Goal: Task Accomplishment & Management: Manage account settings

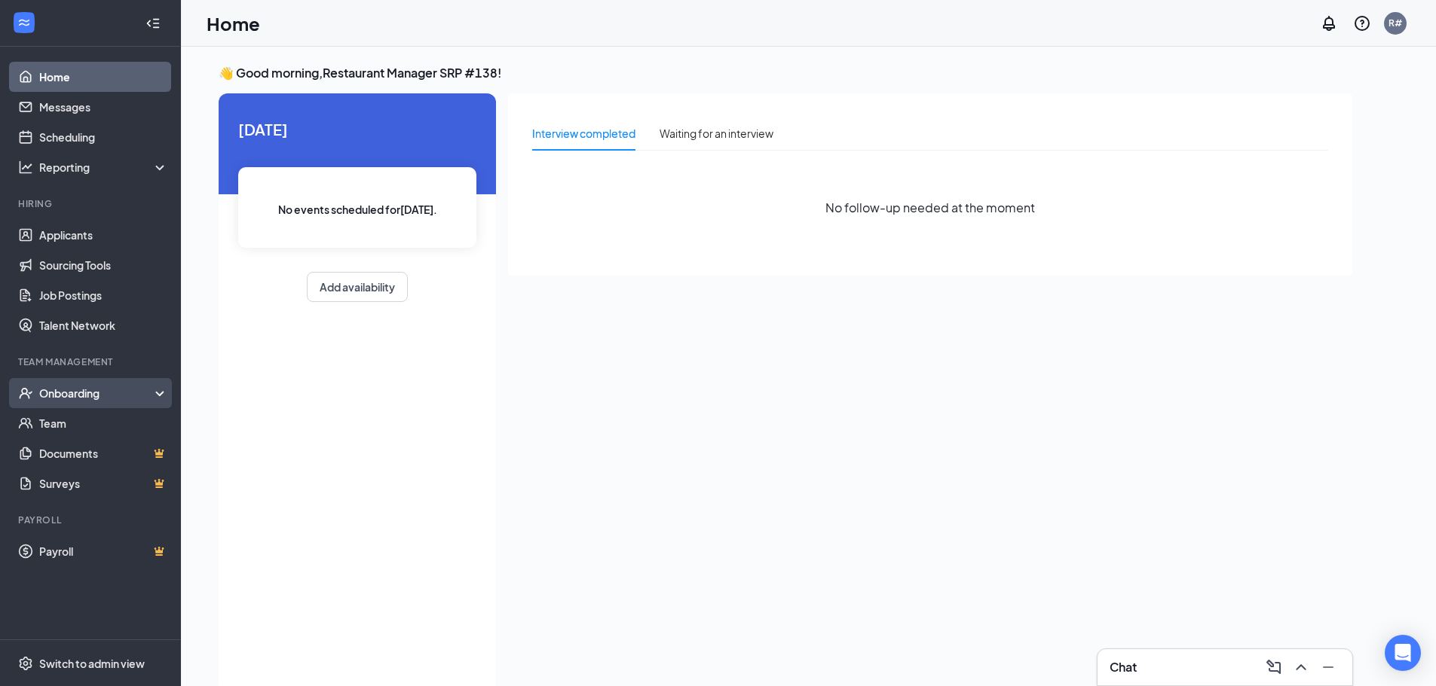
click at [98, 387] on div "Onboarding" at bounding box center [97, 393] width 116 height 15
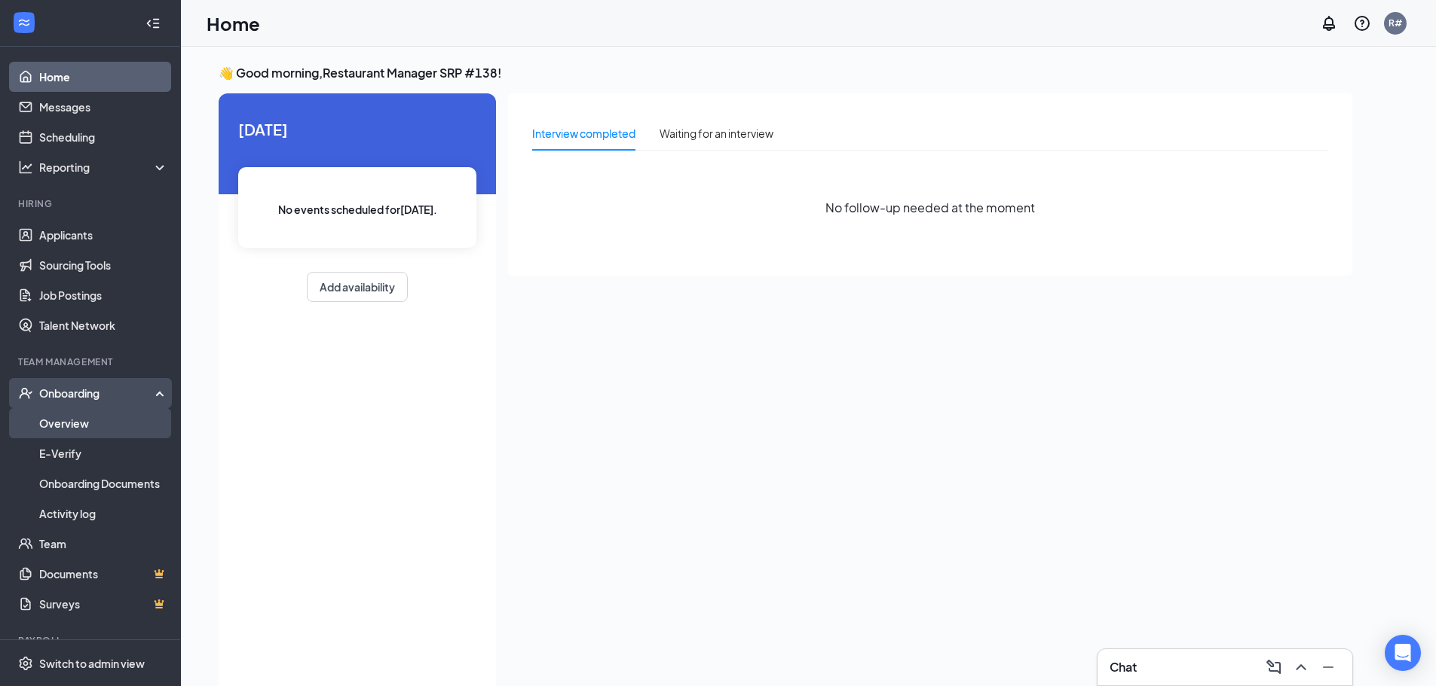
click at [96, 418] on link "Overview" at bounding box center [103, 423] width 129 height 30
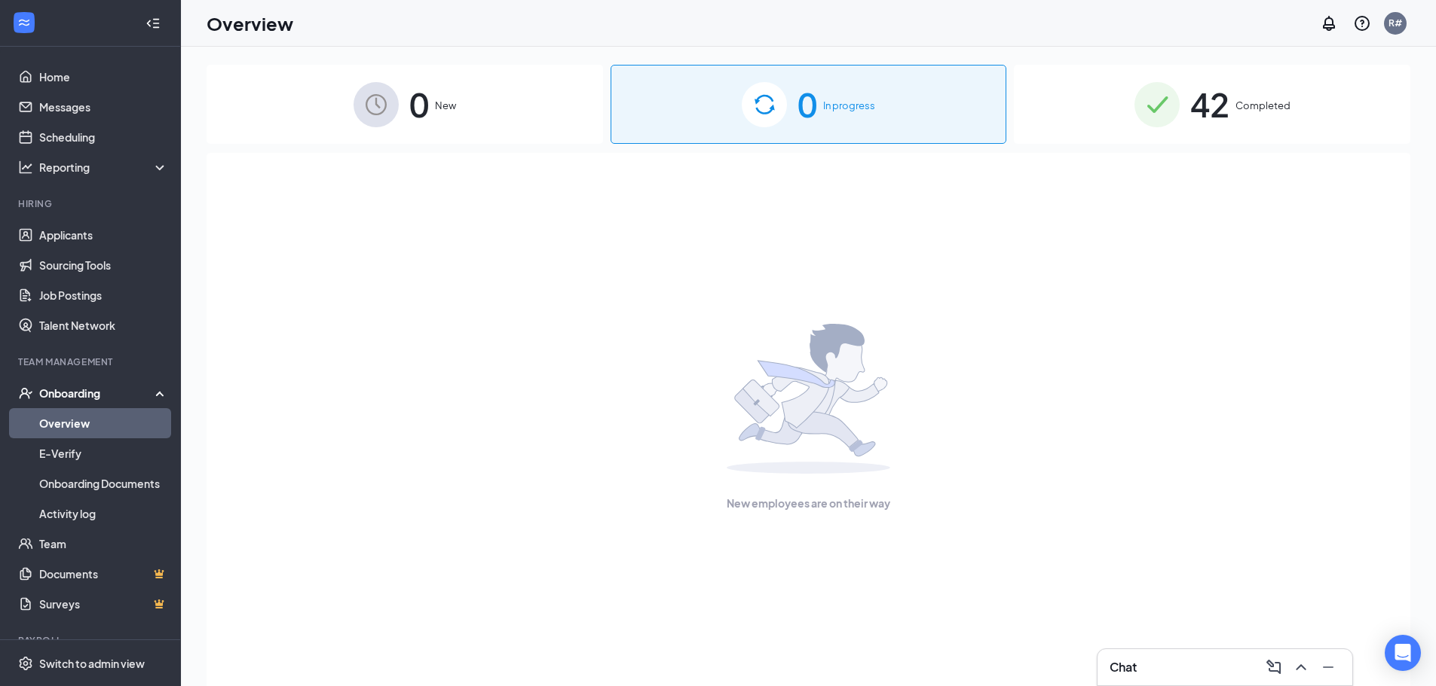
click at [707, 105] on div "0 In progress" at bounding box center [808, 104] width 396 height 79
click at [103, 391] on div "Onboarding" at bounding box center [97, 393] width 116 height 15
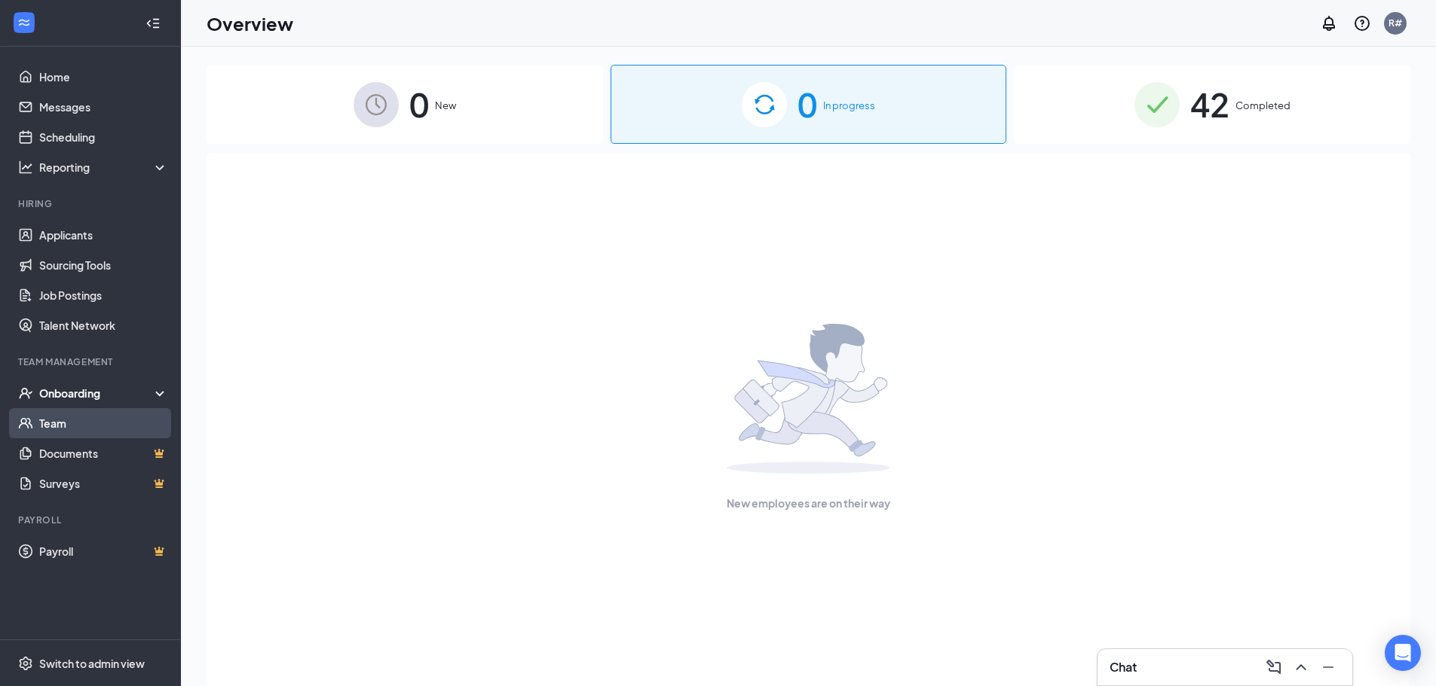
click at [94, 423] on link "Team" at bounding box center [103, 423] width 129 height 30
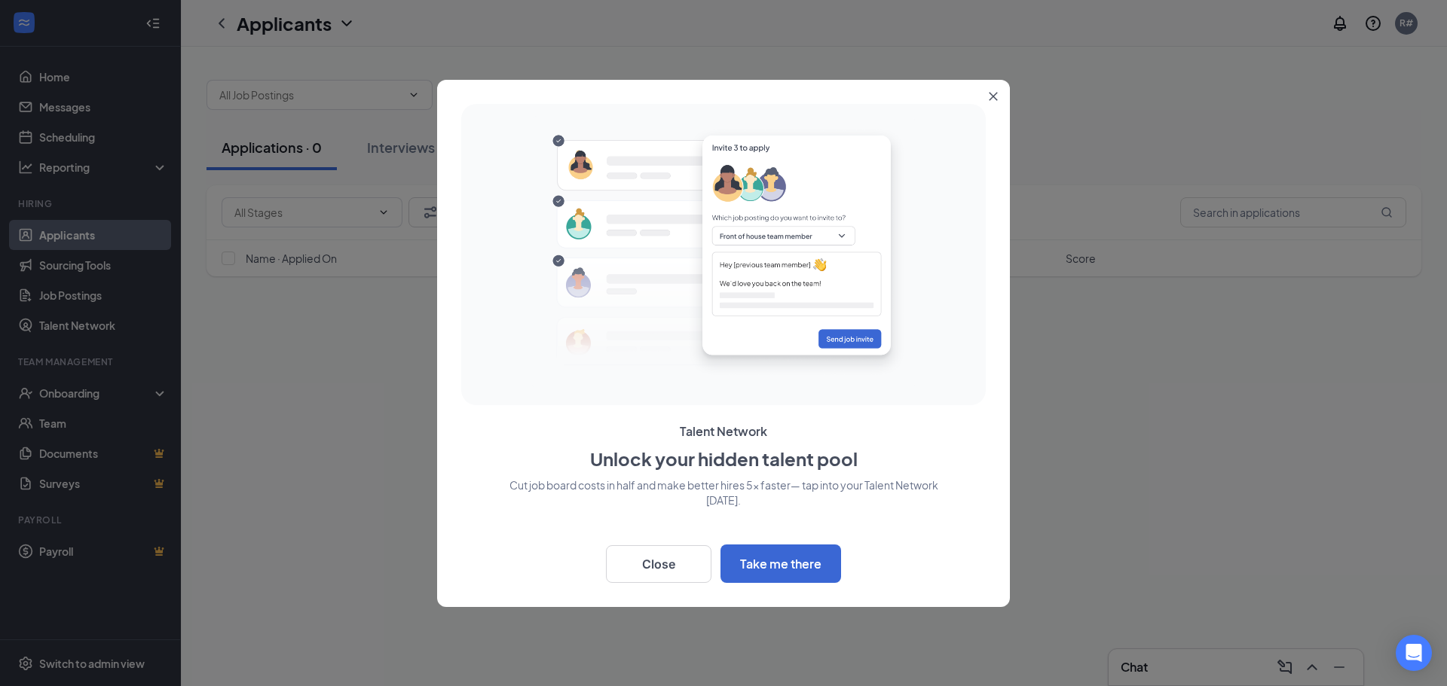
click at [998, 93] on button "Close" at bounding box center [996, 93] width 27 height 27
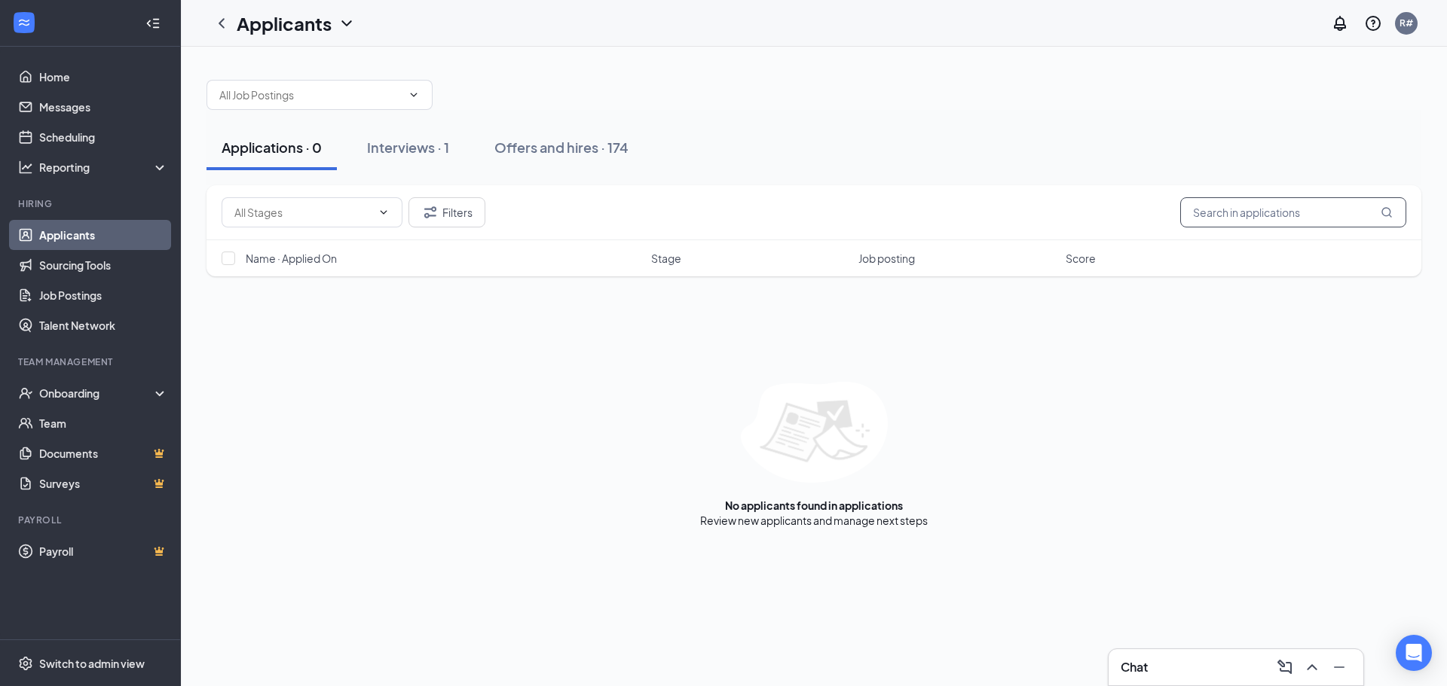
click at [1219, 211] on input "text" at bounding box center [1293, 212] width 226 height 30
type input "[PERSON_NAME]"
click at [840, 518] on link "Offers and hires" at bounding box center [860, 521] width 79 height 14
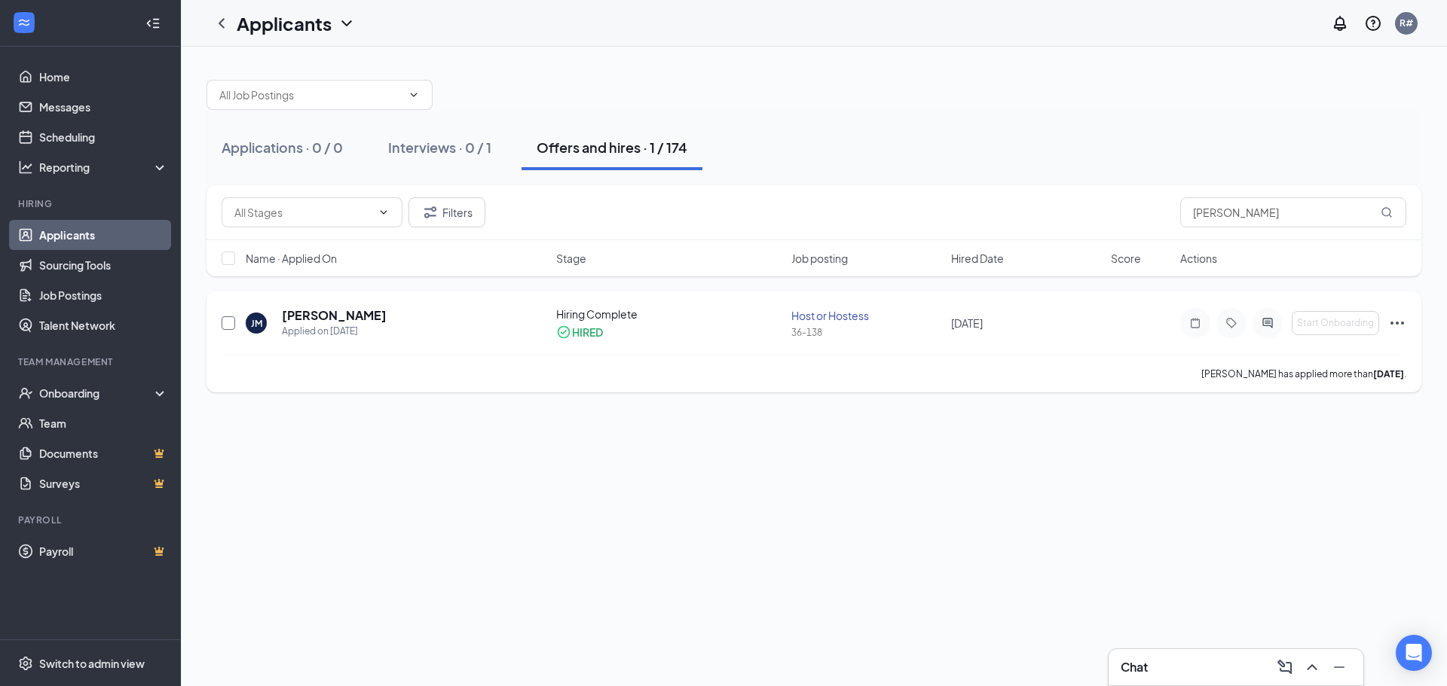
click at [226, 327] on input "checkbox" at bounding box center [229, 323] width 14 height 14
checkbox input "true"
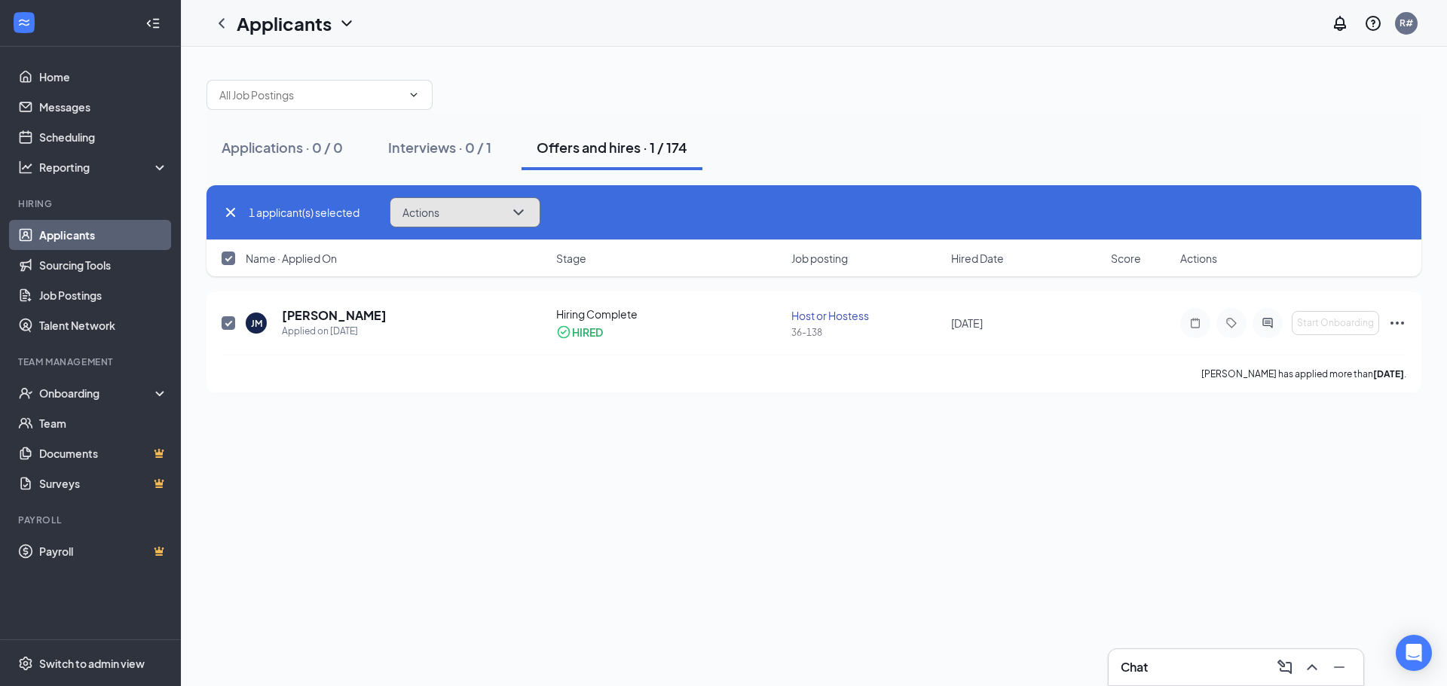
click at [456, 212] on button "Actions" at bounding box center [465, 212] width 151 height 30
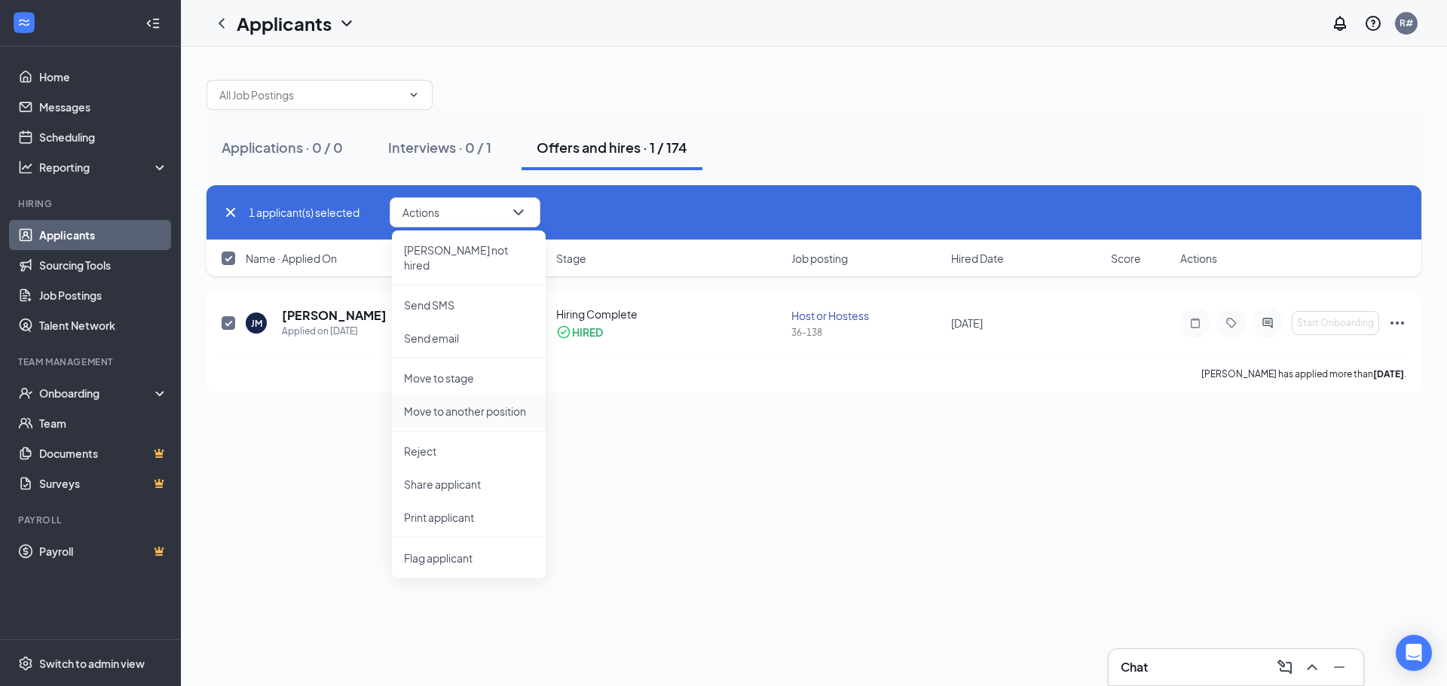
click at [481, 404] on p "Move to another position" at bounding box center [469, 411] width 130 height 15
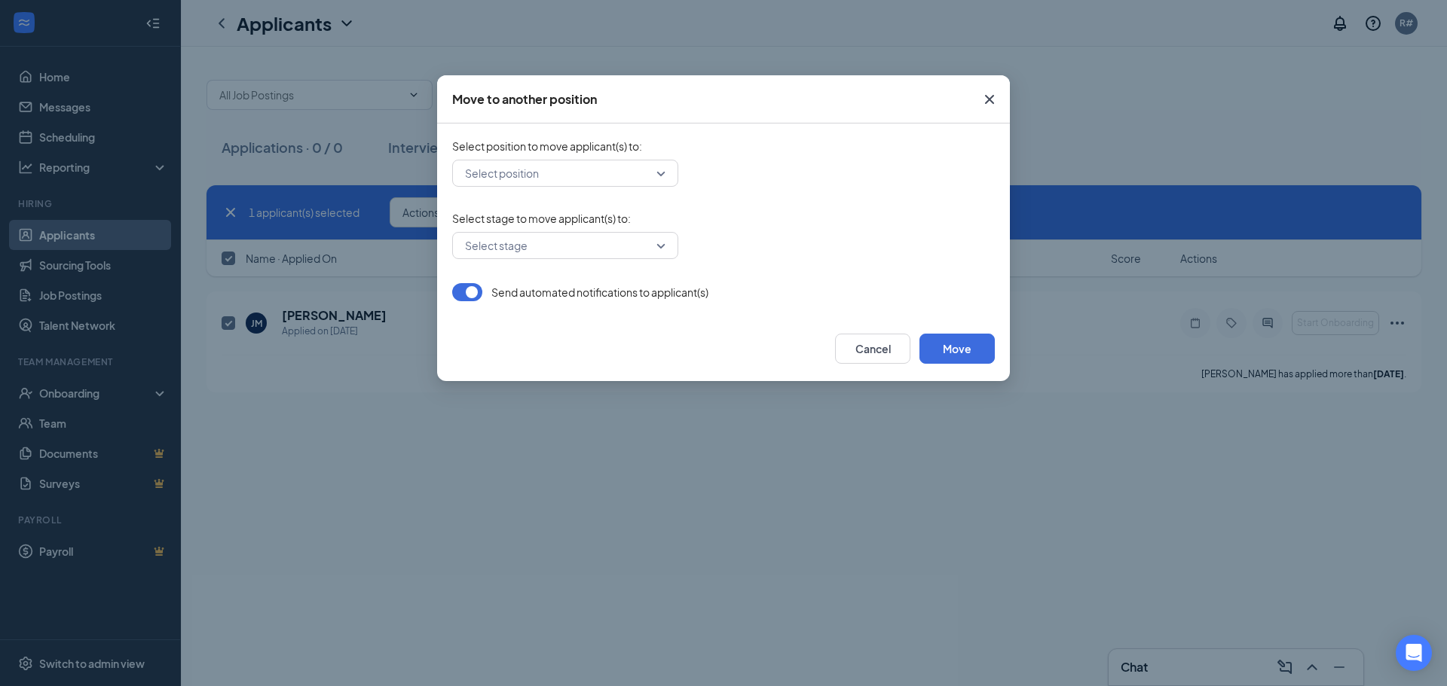
click at [613, 176] on input "search" at bounding box center [559, 174] width 197 height 26
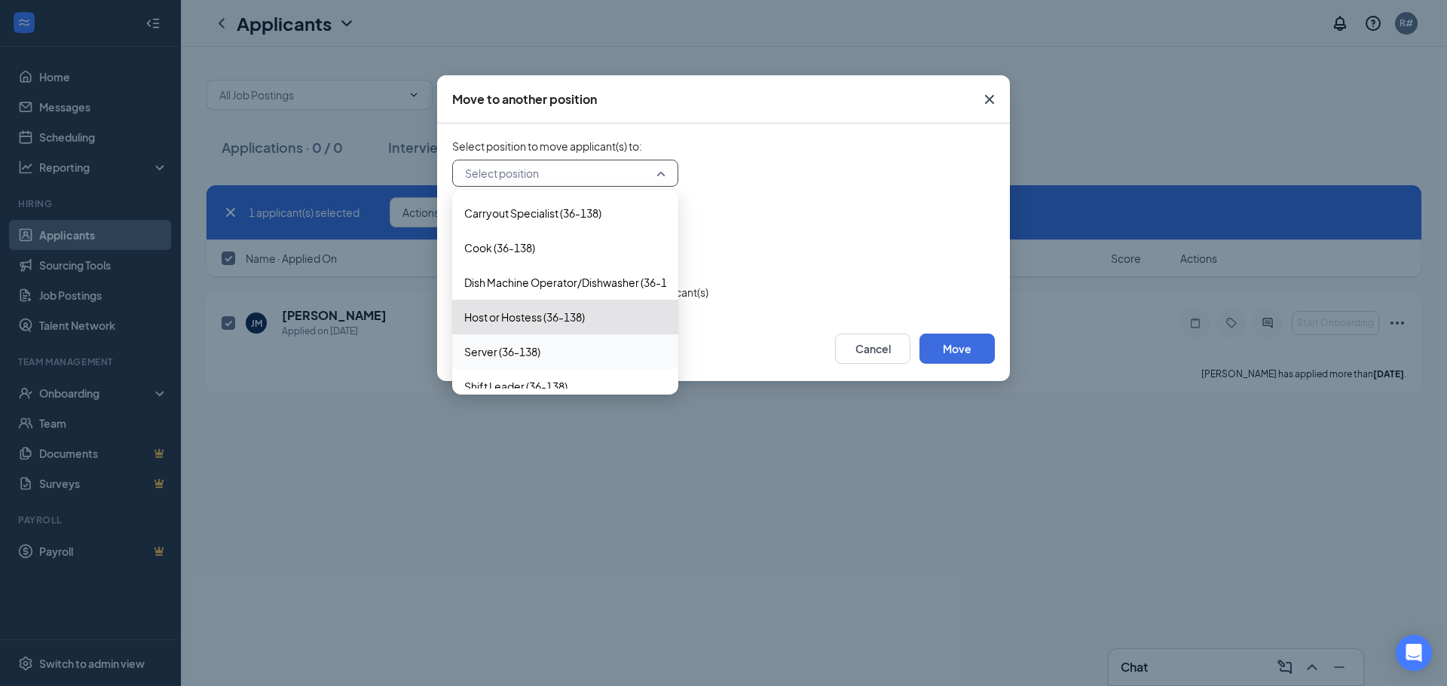
click at [580, 356] on span "Server (36-138)" at bounding box center [565, 352] width 202 height 17
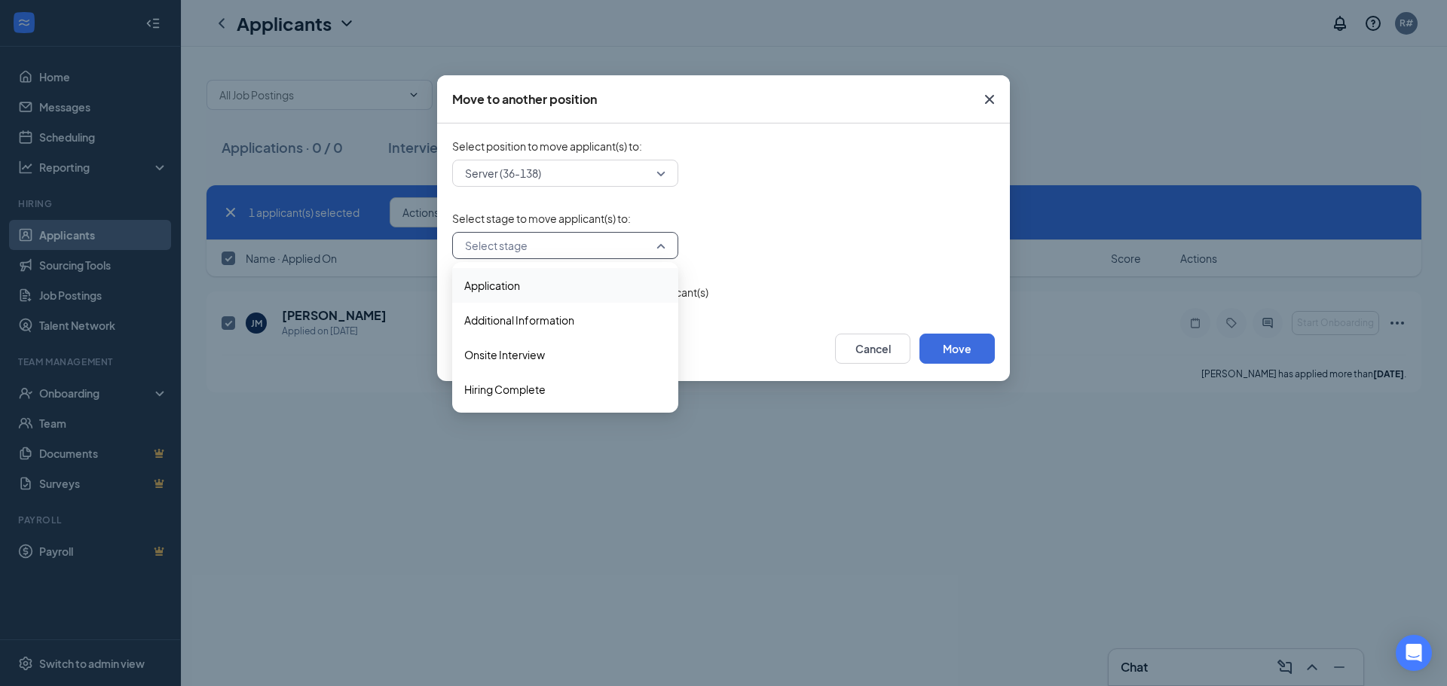
click at [604, 242] on input "search" at bounding box center [559, 246] width 197 height 26
click at [570, 383] on span "Hiring Complete" at bounding box center [565, 389] width 202 height 17
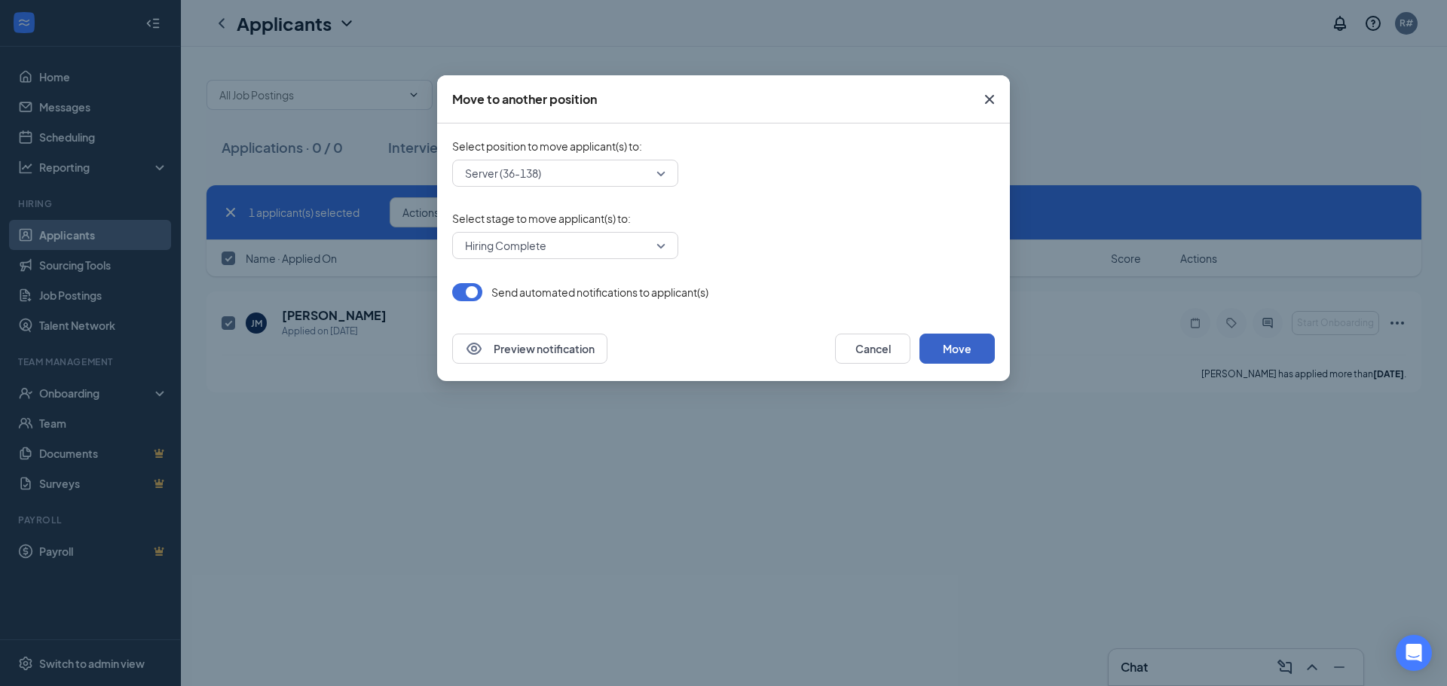
click at [968, 355] on button "Move" at bounding box center [956, 349] width 75 height 30
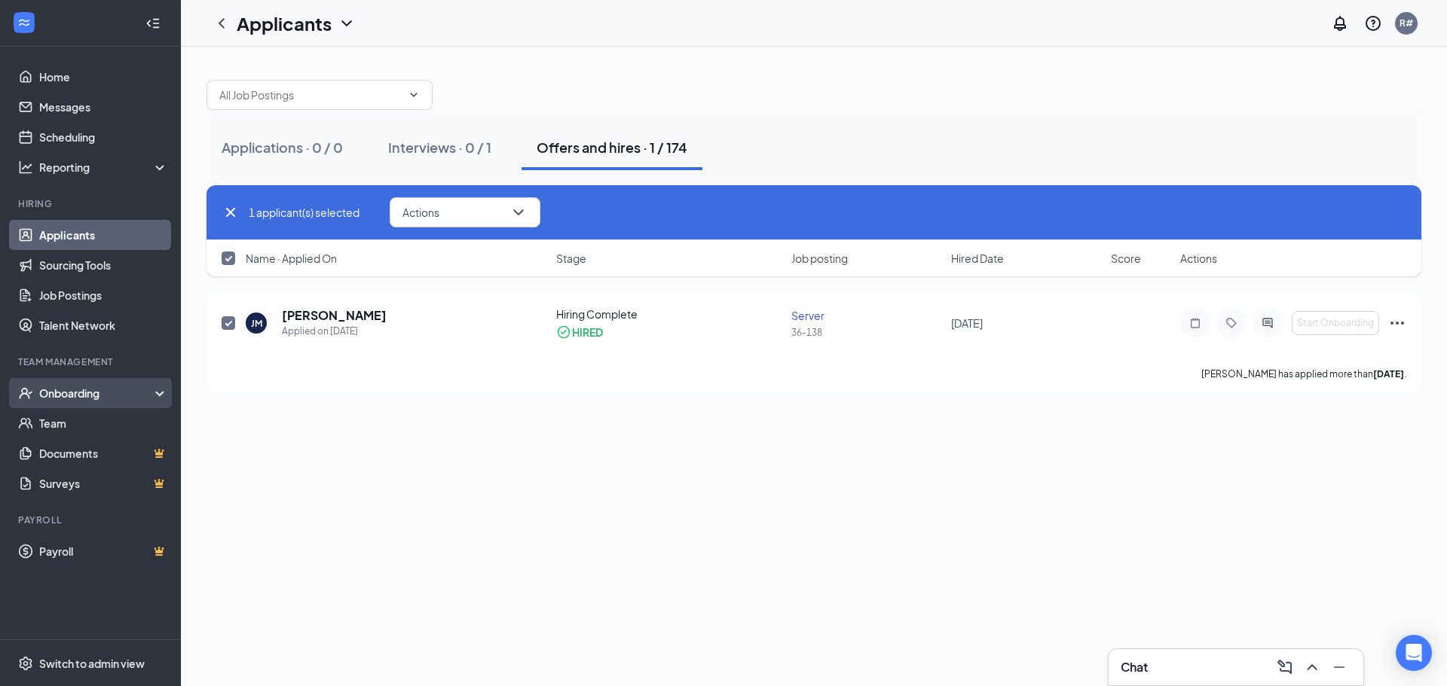
click at [99, 385] on div "Onboarding" at bounding box center [90, 393] width 181 height 30
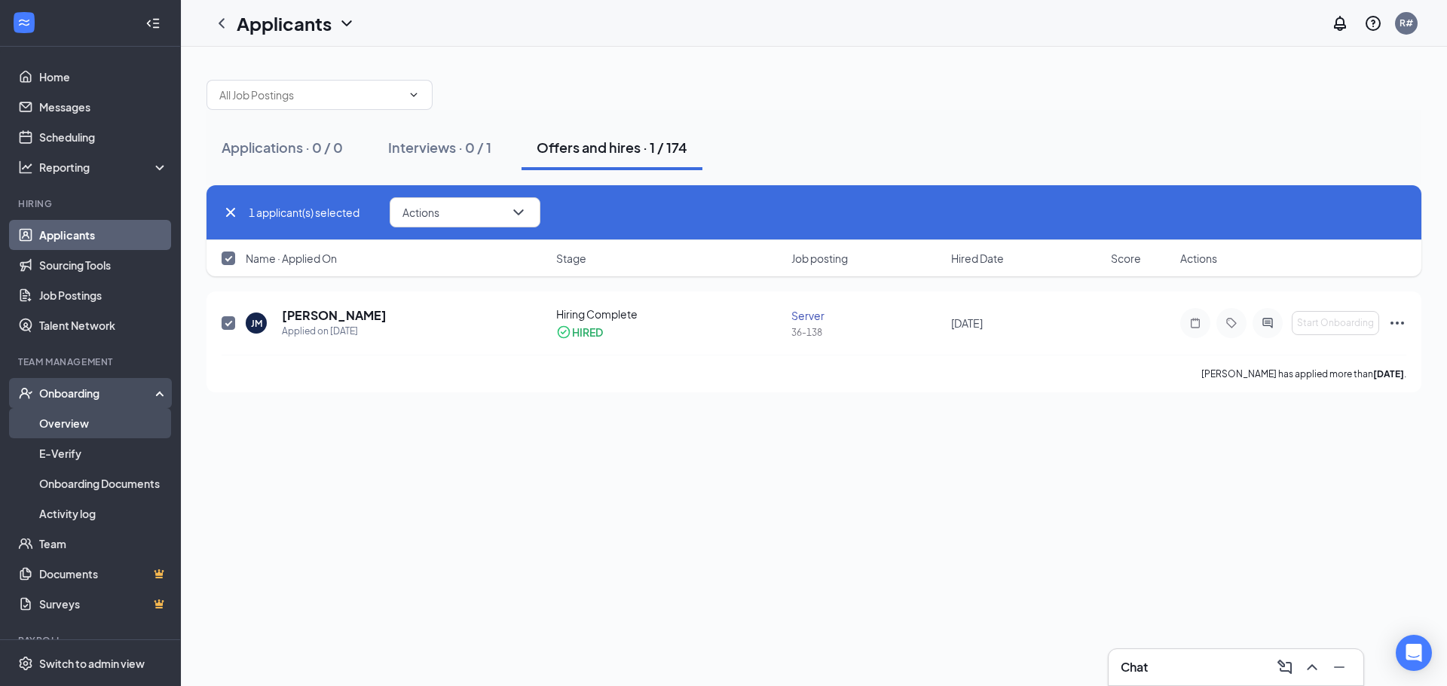
click at [101, 419] on link "Overview" at bounding box center [103, 423] width 129 height 30
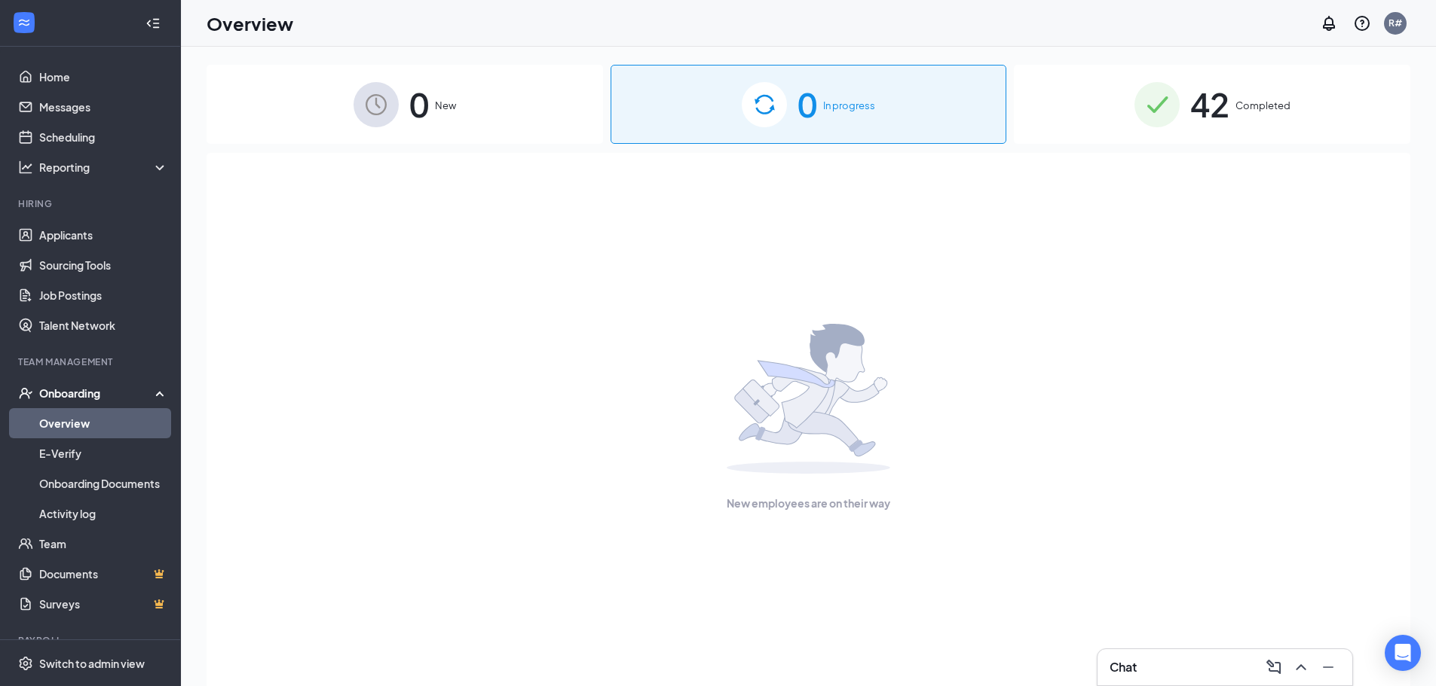
click at [112, 393] on div "Onboarding" at bounding box center [97, 393] width 116 height 15
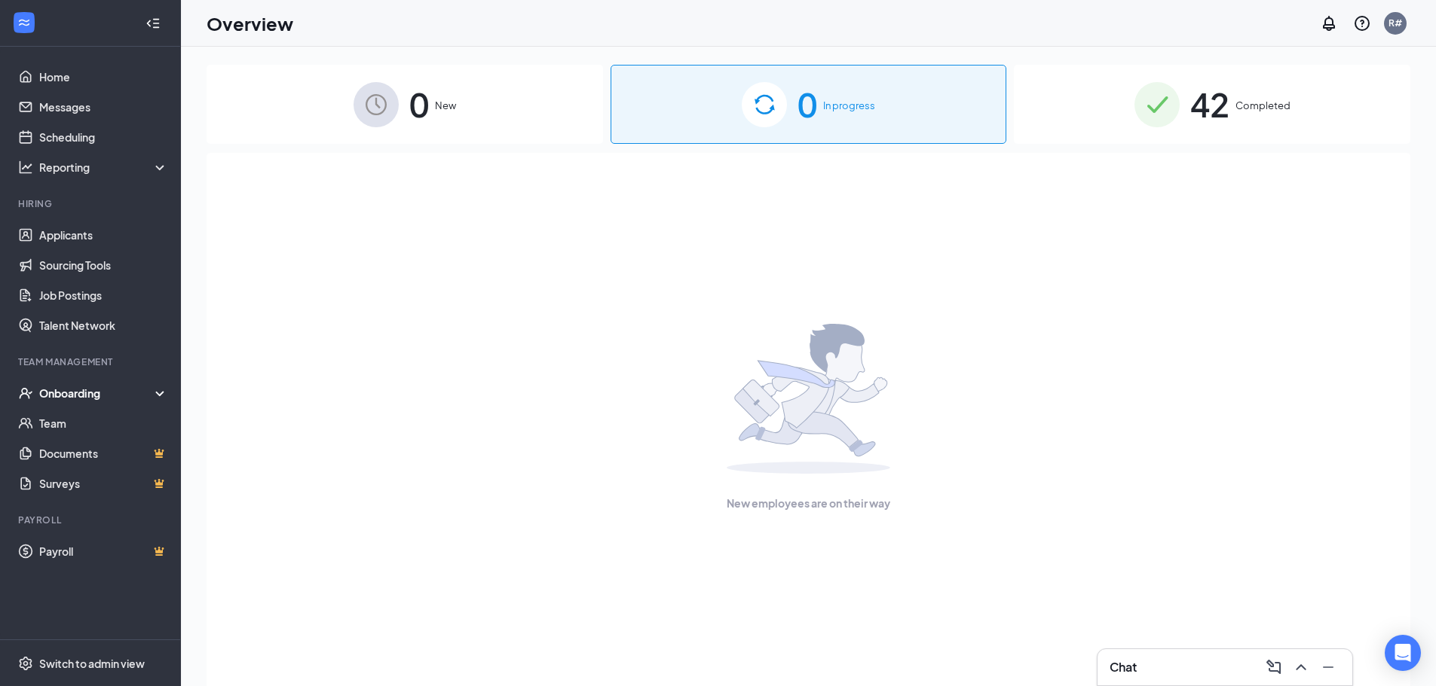
click at [112, 388] on div "Onboarding" at bounding box center [97, 393] width 116 height 15
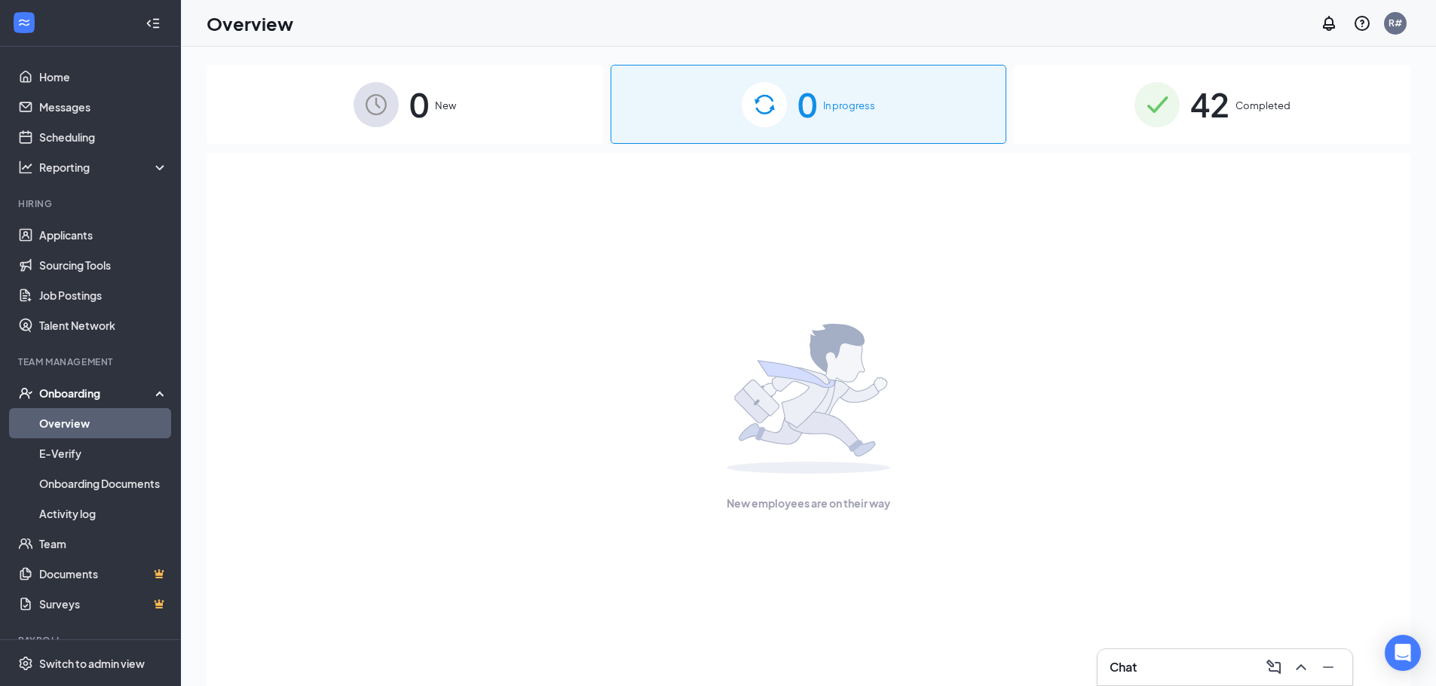
click at [102, 414] on link "Overview" at bounding box center [103, 423] width 129 height 30
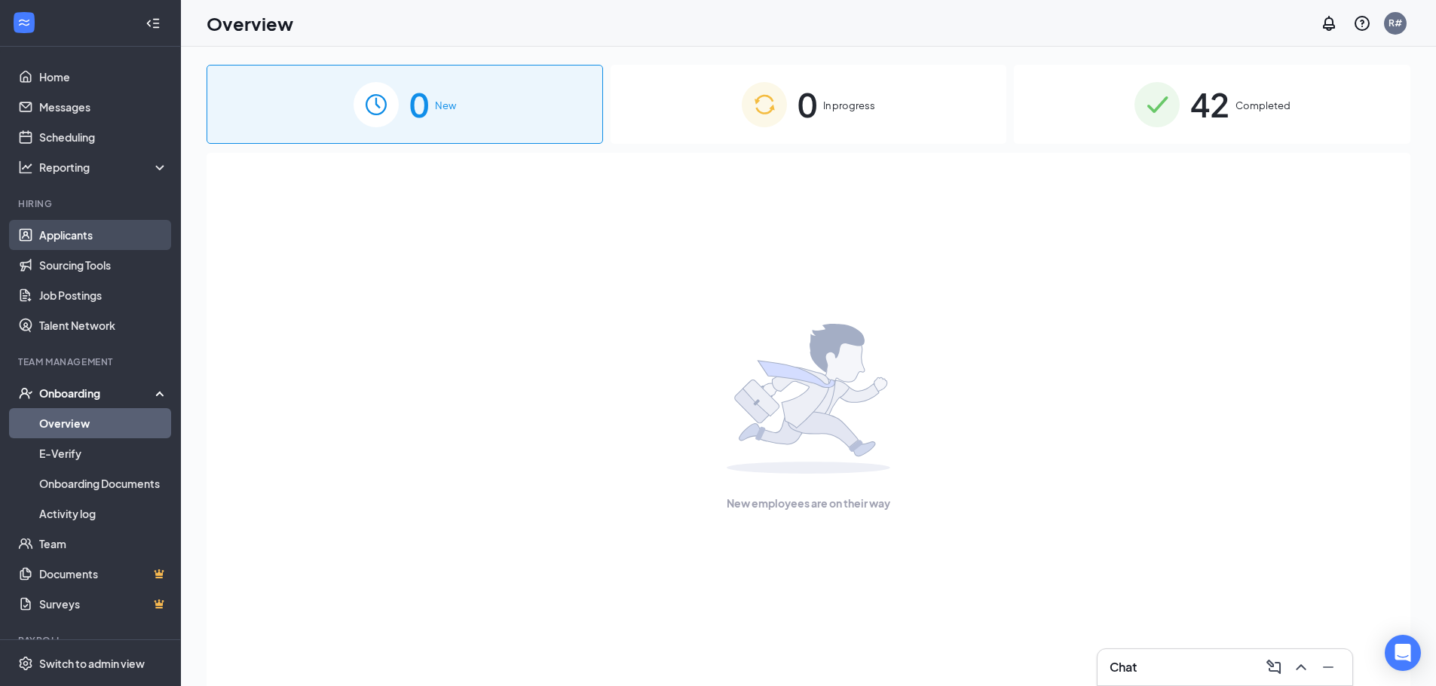
click at [108, 245] on link "Applicants" at bounding box center [103, 235] width 129 height 30
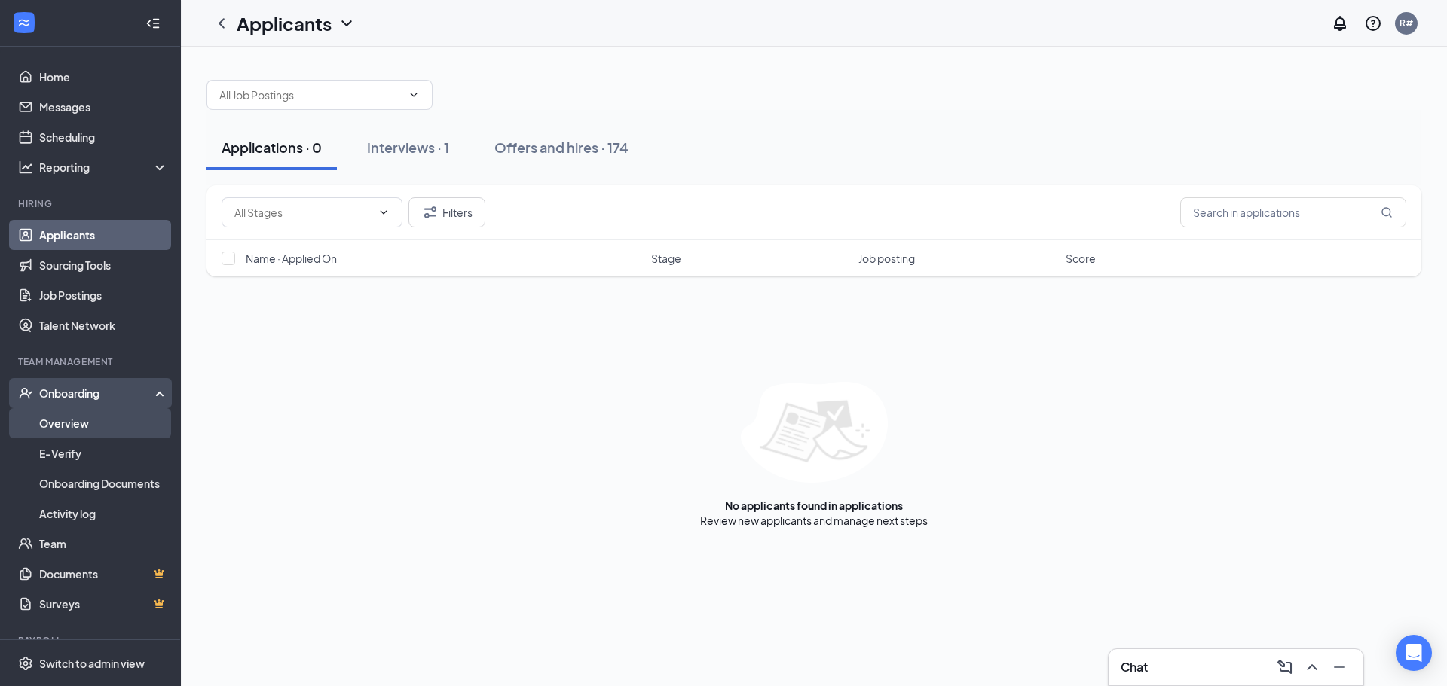
click at [108, 420] on link "Overview" at bounding box center [103, 423] width 129 height 30
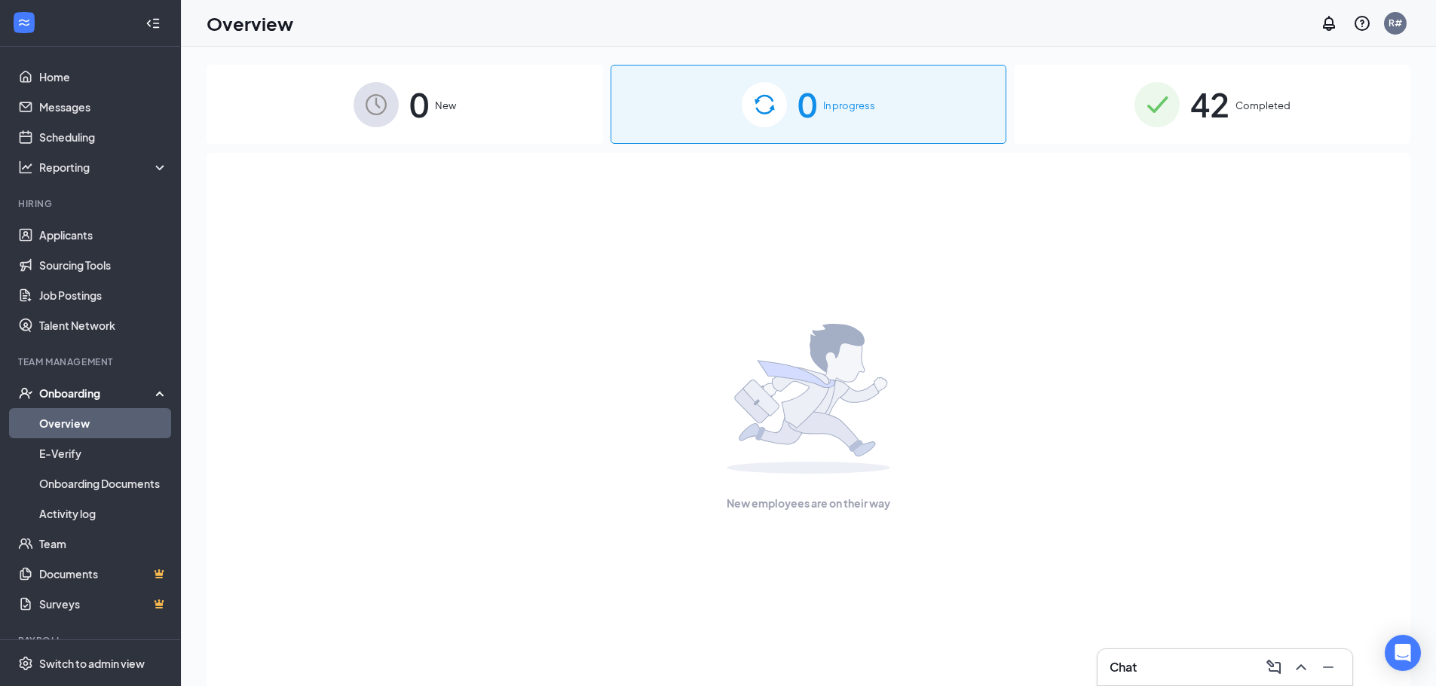
click at [1297, 99] on div "42 Completed" at bounding box center [1212, 104] width 396 height 79
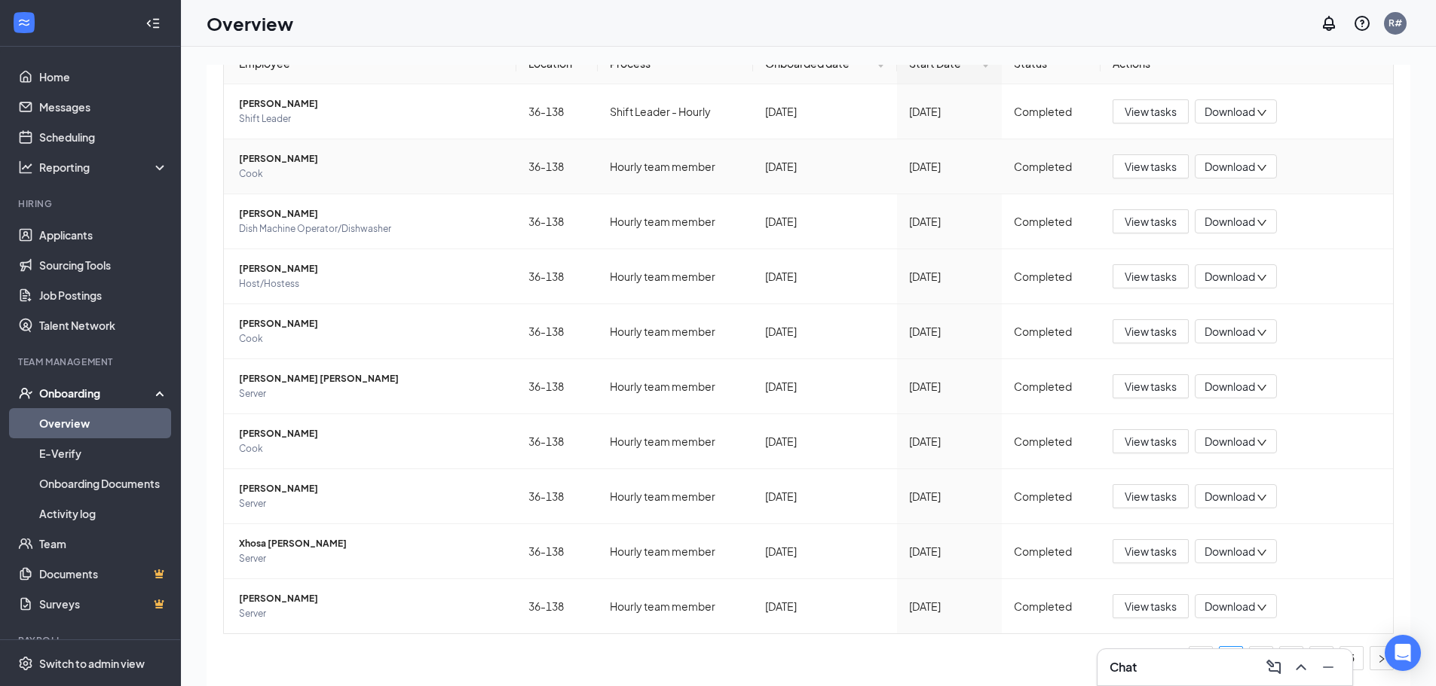
scroll to position [19, 0]
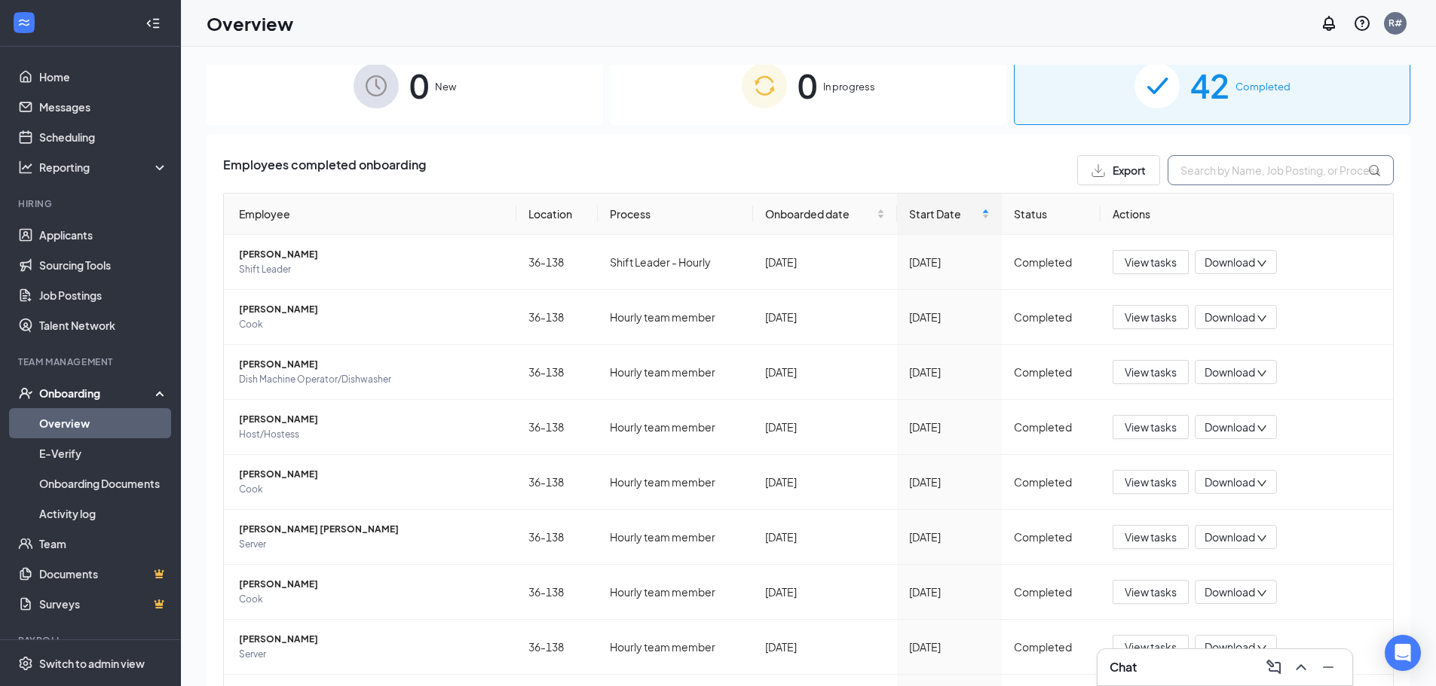
click at [1200, 171] on input "text" at bounding box center [1280, 170] width 226 height 30
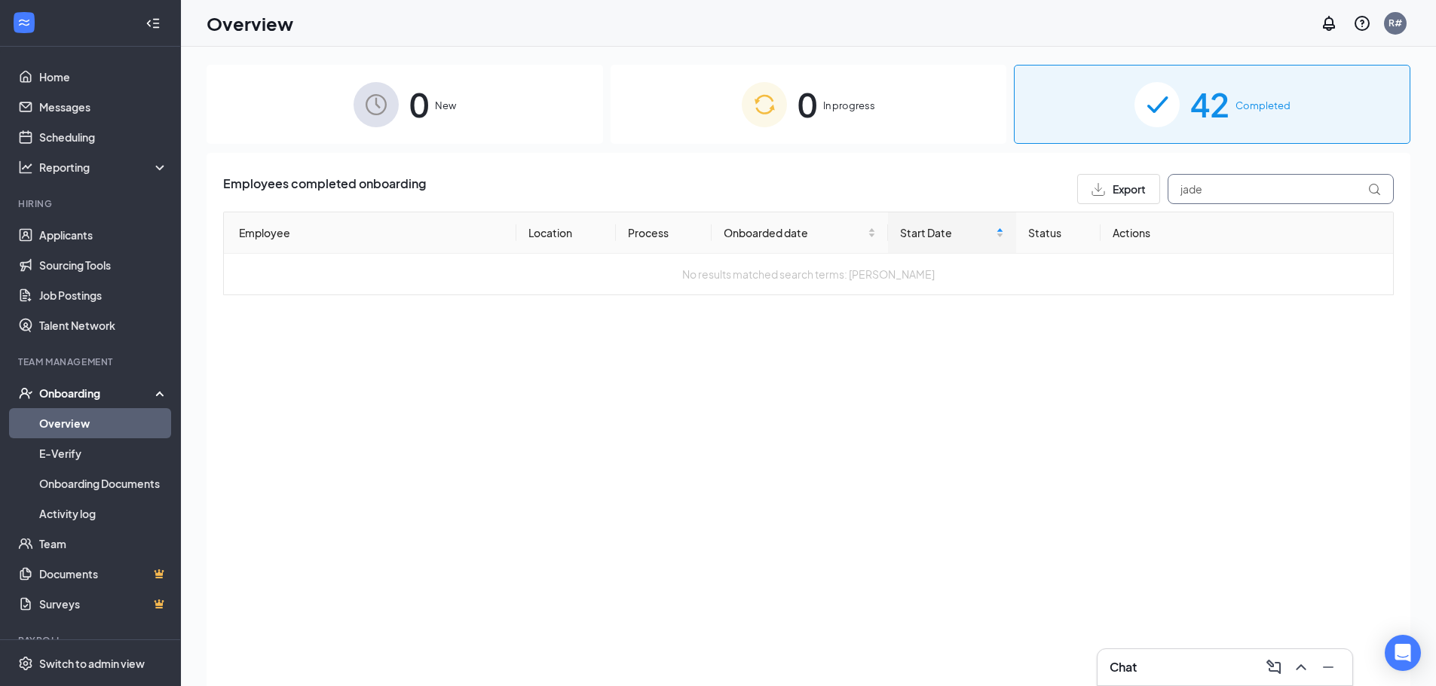
click at [1267, 187] on input "jade" at bounding box center [1280, 189] width 226 height 30
type input "[PERSON_NAME]"
click at [73, 223] on link "Applicants" at bounding box center [103, 235] width 129 height 30
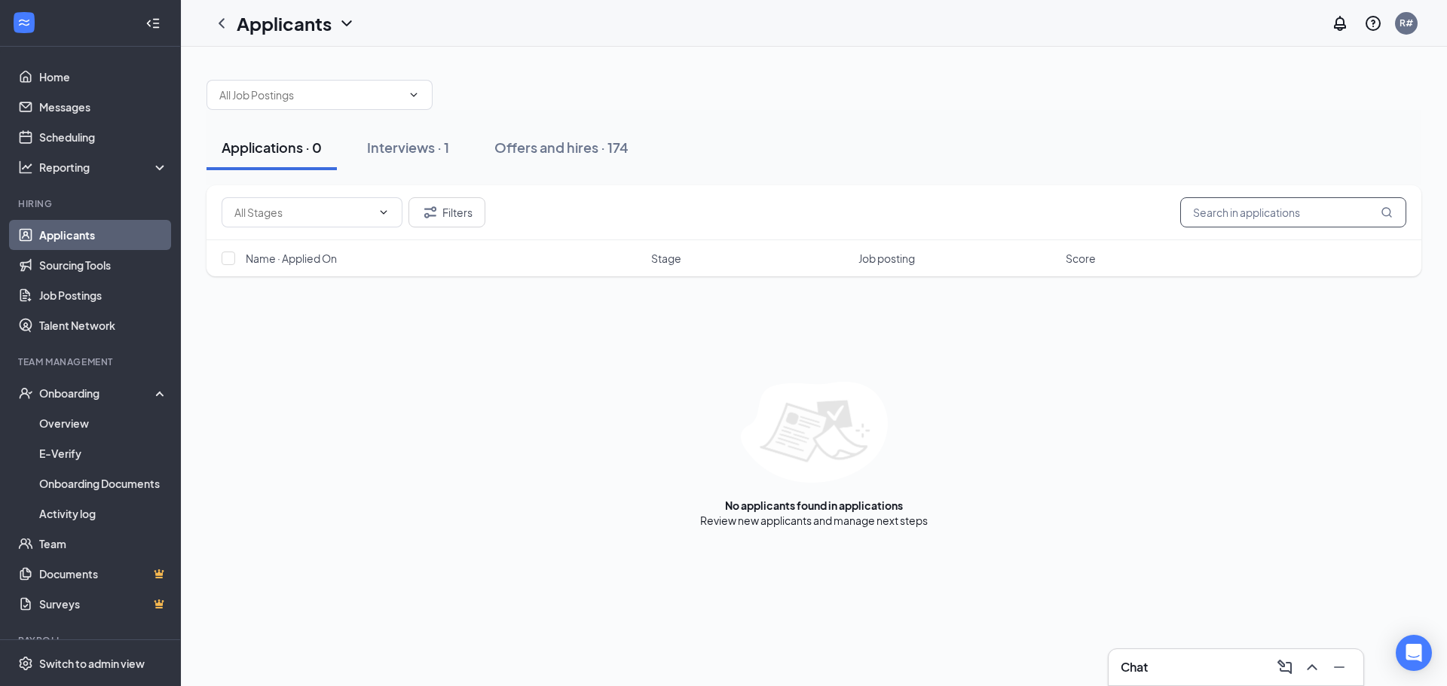
click at [1255, 207] on input "text" at bounding box center [1293, 212] width 226 height 30
click at [394, 139] on div "Interviews · 1" at bounding box center [408, 147] width 82 height 19
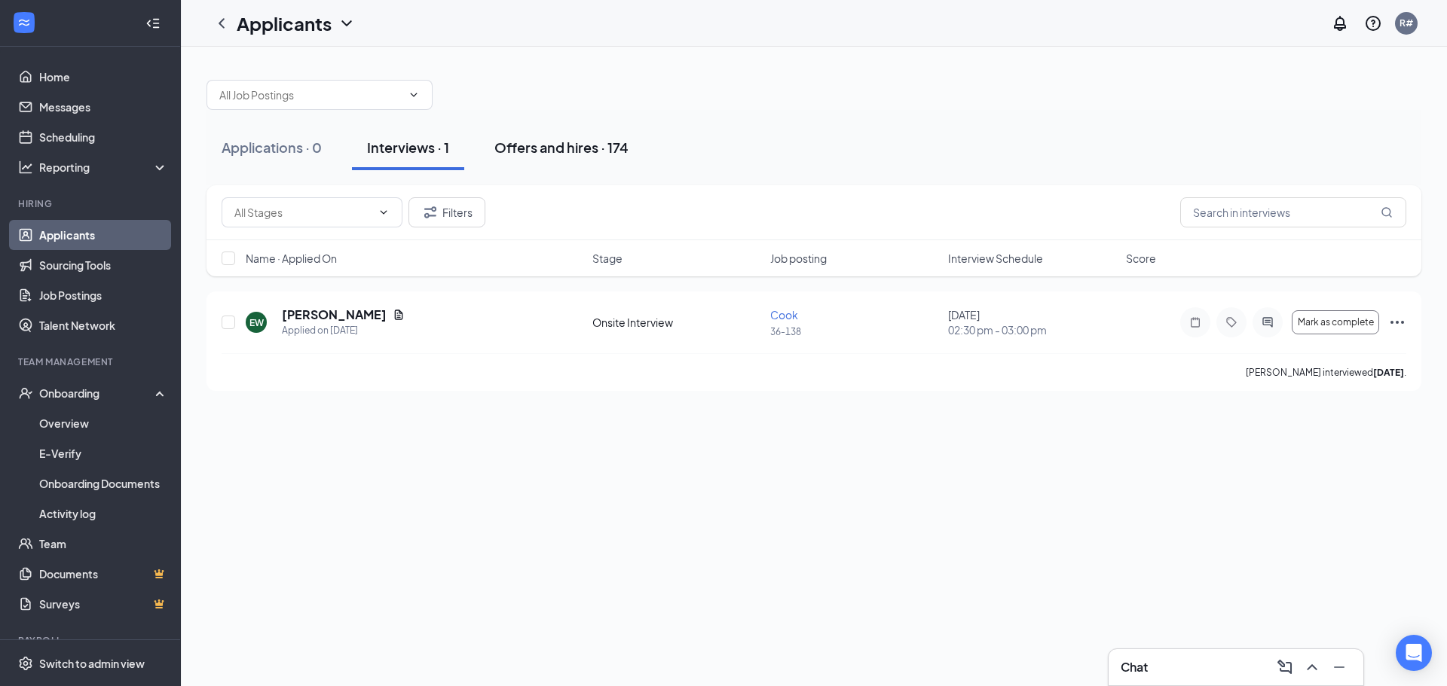
click at [576, 148] on div "Offers and hires · 174" at bounding box center [561, 147] width 134 height 19
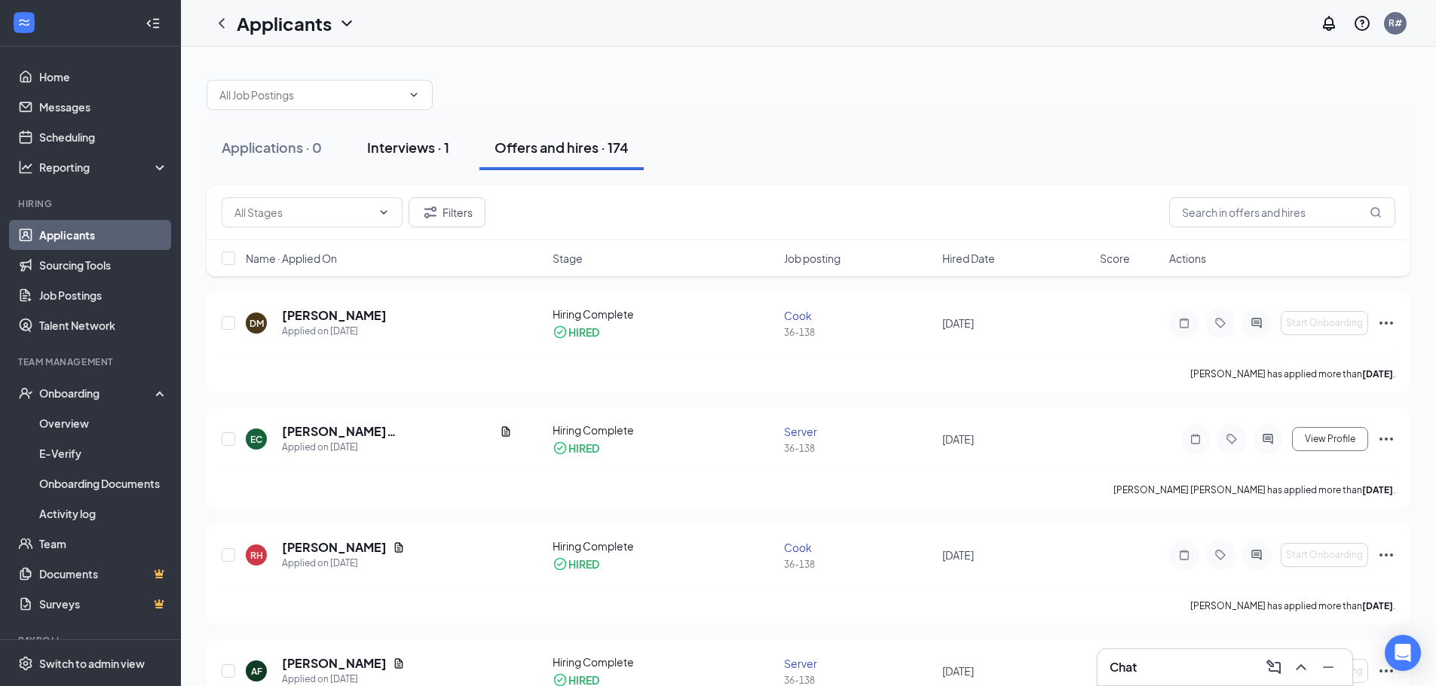
click at [438, 160] on button "Interviews · 1" at bounding box center [408, 147] width 112 height 45
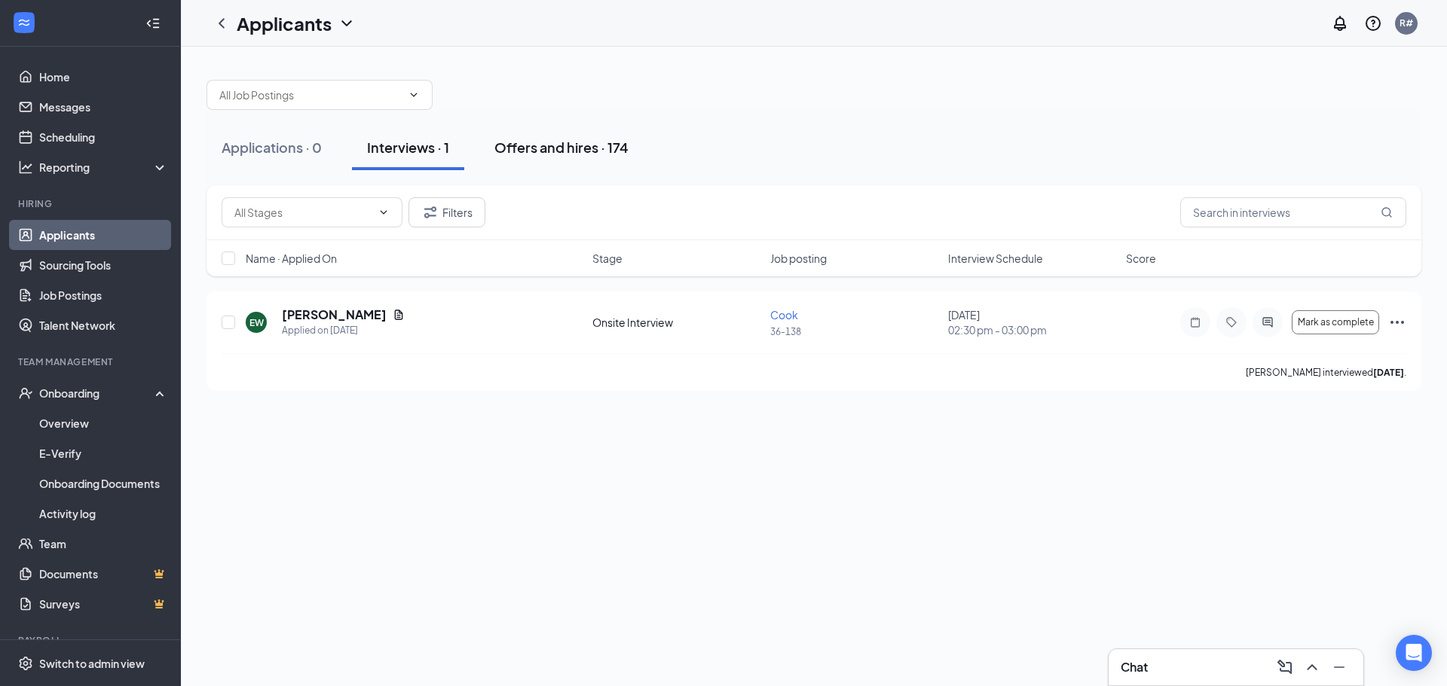
click at [543, 147] on div "Offers and hires · 174" at bounding box center [561, 147] width 134 height 19
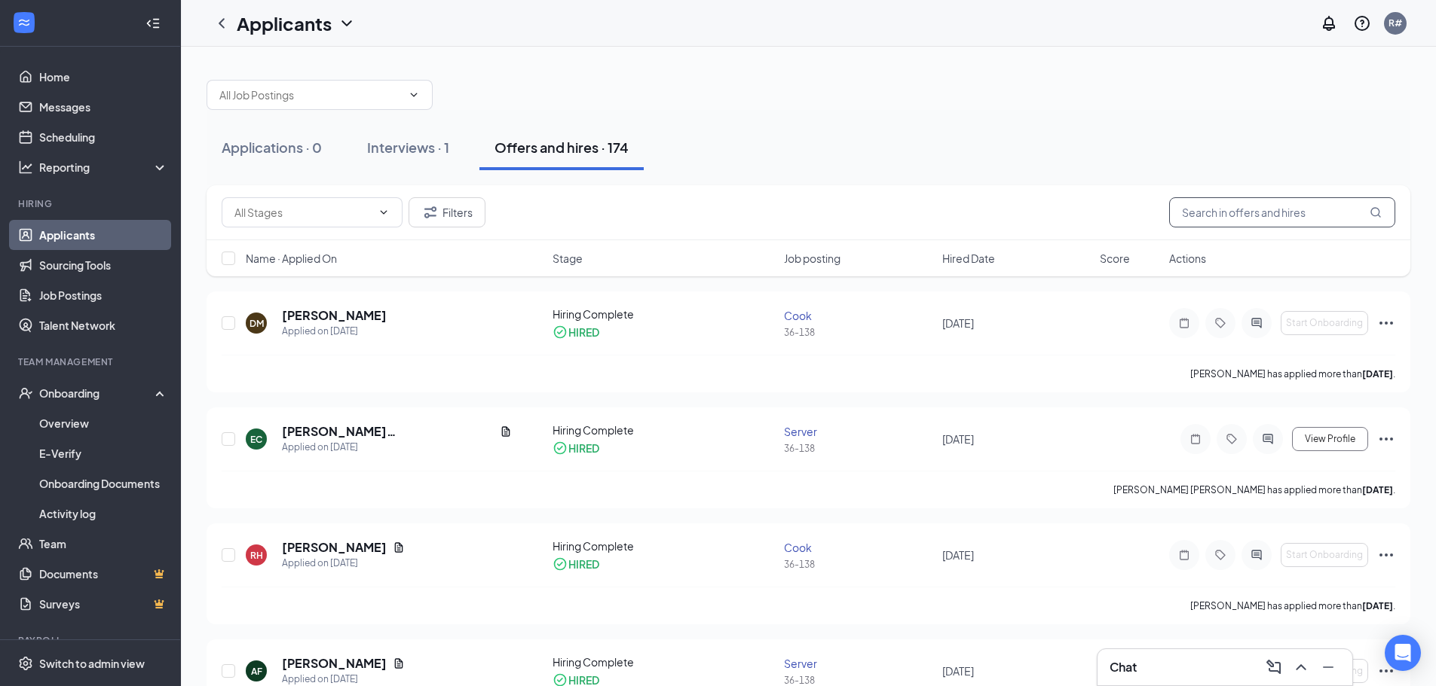
click at [1283, 211] on input "text" at bounding box center [1282, 212] width 226 height 30
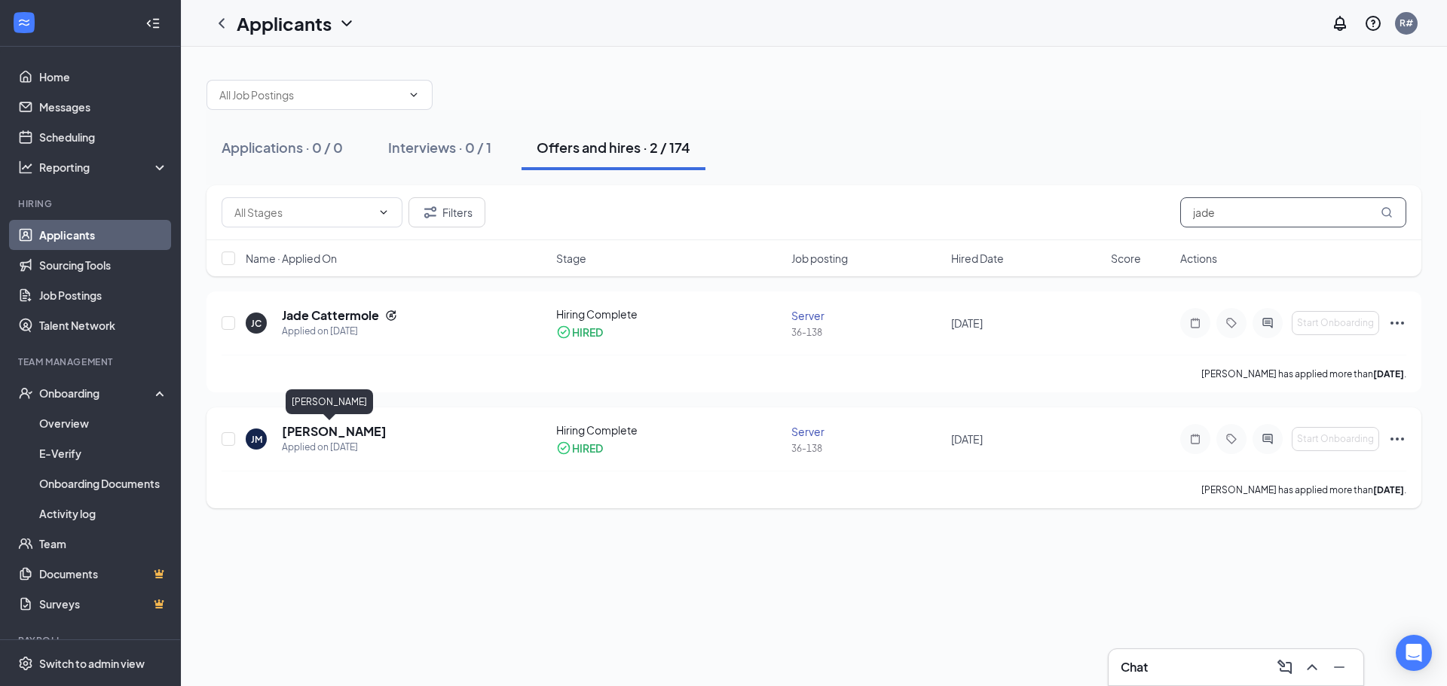
type input "jade"
click at [332, 428] on h5 "[PERSON_NAME]" at bounding box center [334, 432] width 105 height 17
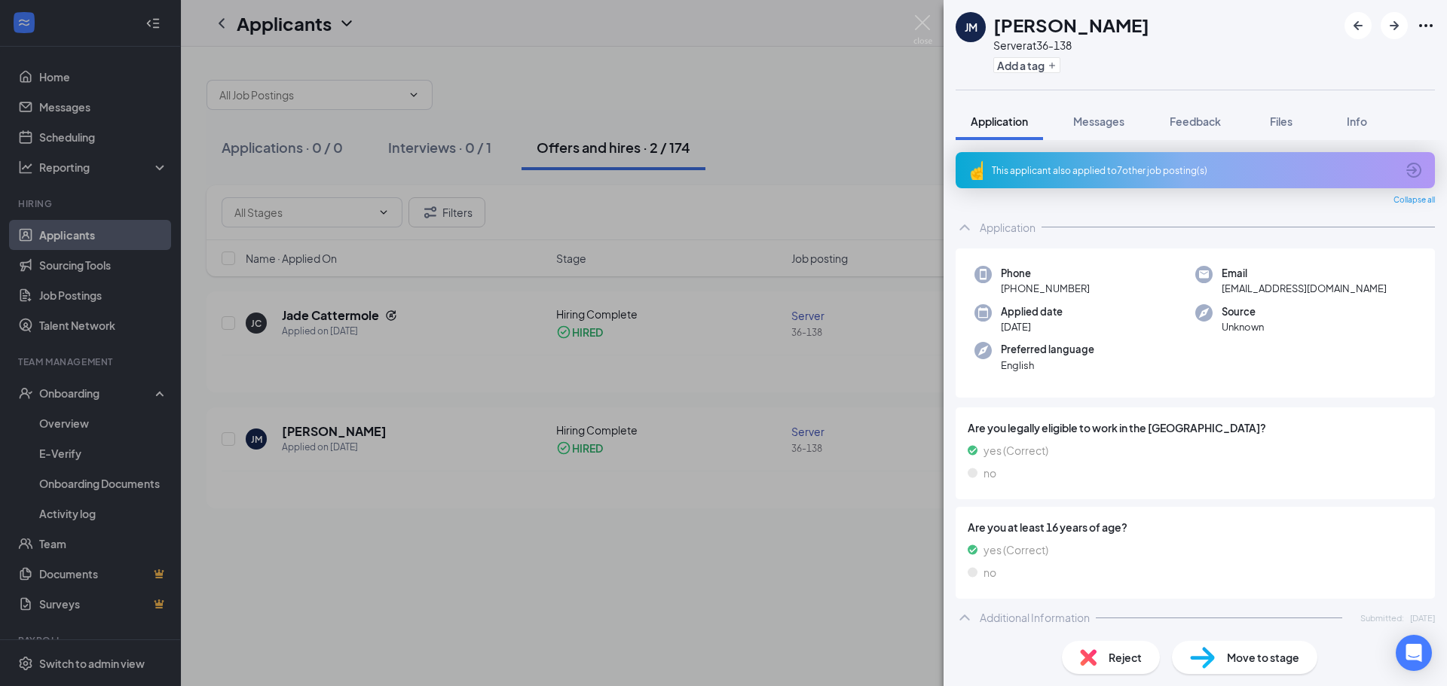
click at [660, 536] on div "[PERSON_NAME] [PERSON_NAME] Server at 36-138 Add a tag Application Messages Fee…" at bounding box center [723, 343] width 1447 height 686
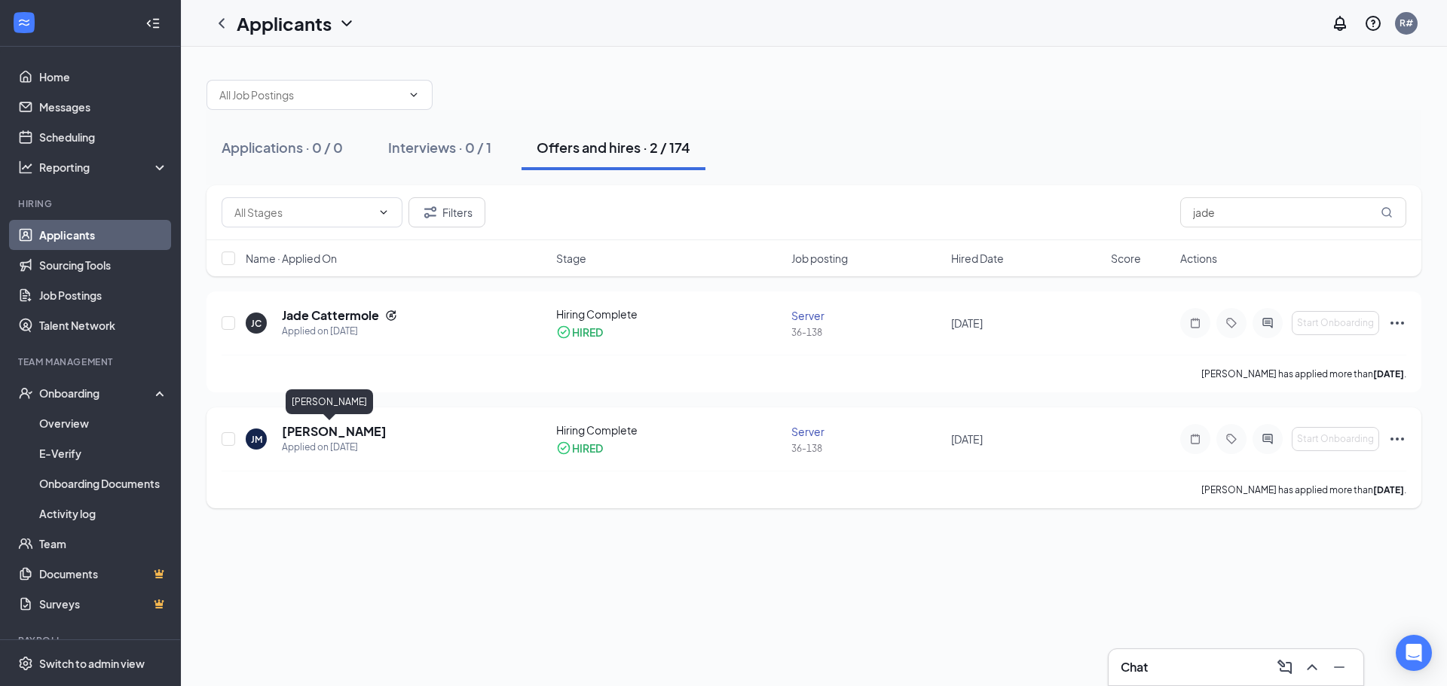
click at [303, 430] on h5 "[PERSON_NAME]" at bounding box center [334, 432] width 105 height 17
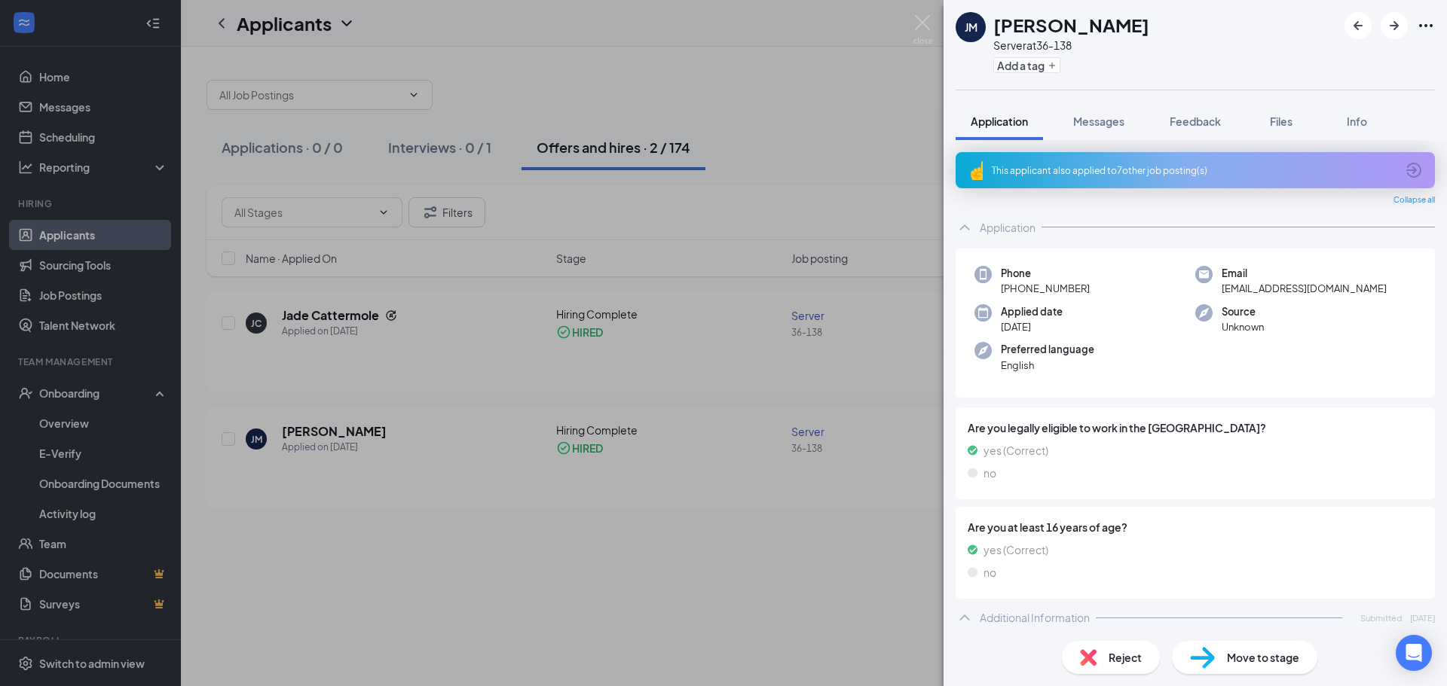
click at [773, 603] on div "[PERSON_NAME] [PERSON_NAME] Server at 36-138 Add a tag Application Messages Fee…" at bounding box center [723, 343] width 1447 height 686
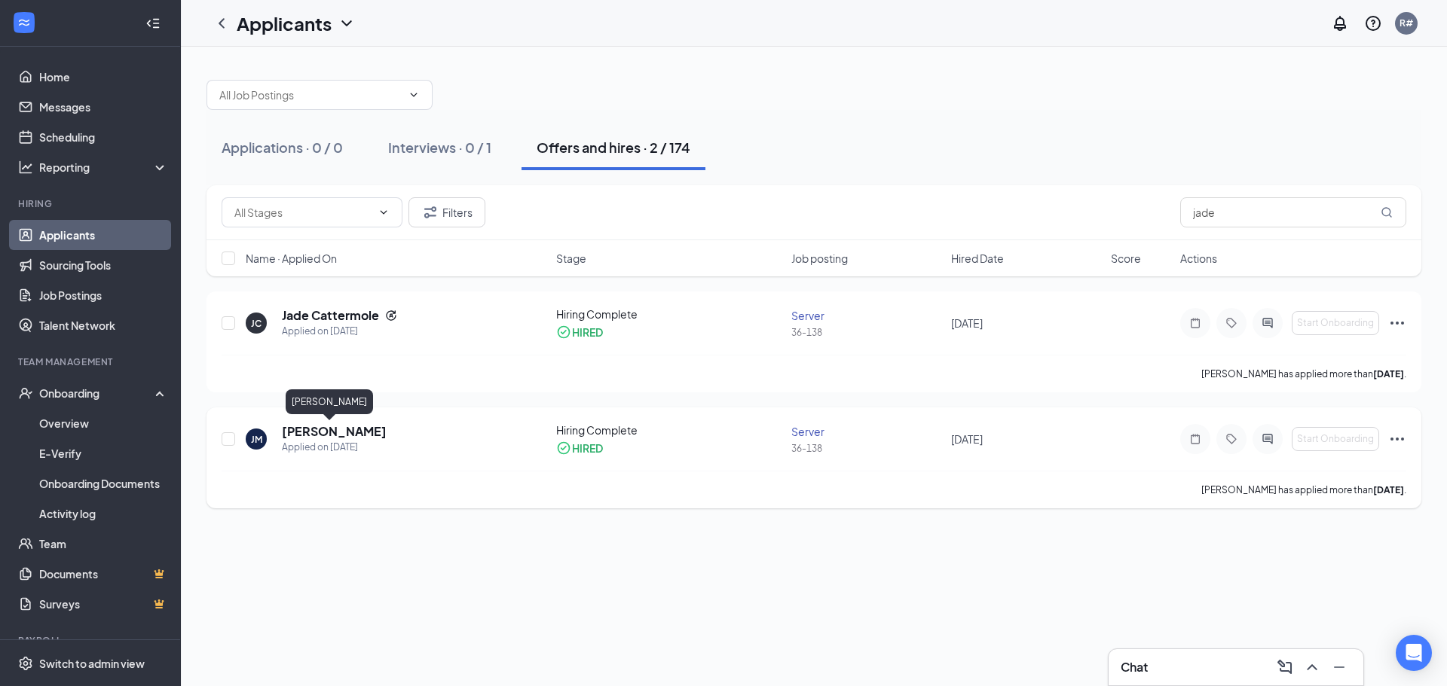
click at [325, 436] on h5 "[PERSON_NAME]" at bounding box center [334, 432] width 105 height 17
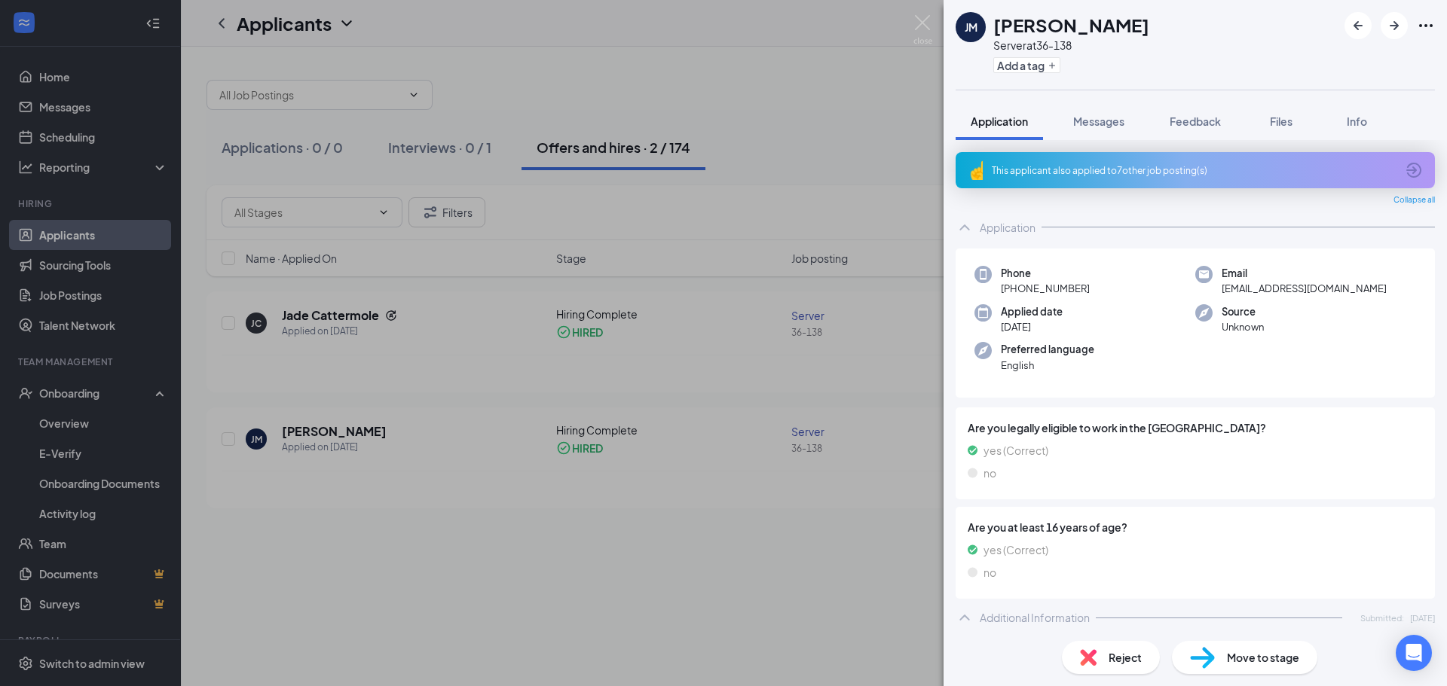
click at [1209, 651] on img at bounding box center [1202, 658] width 25 height 22
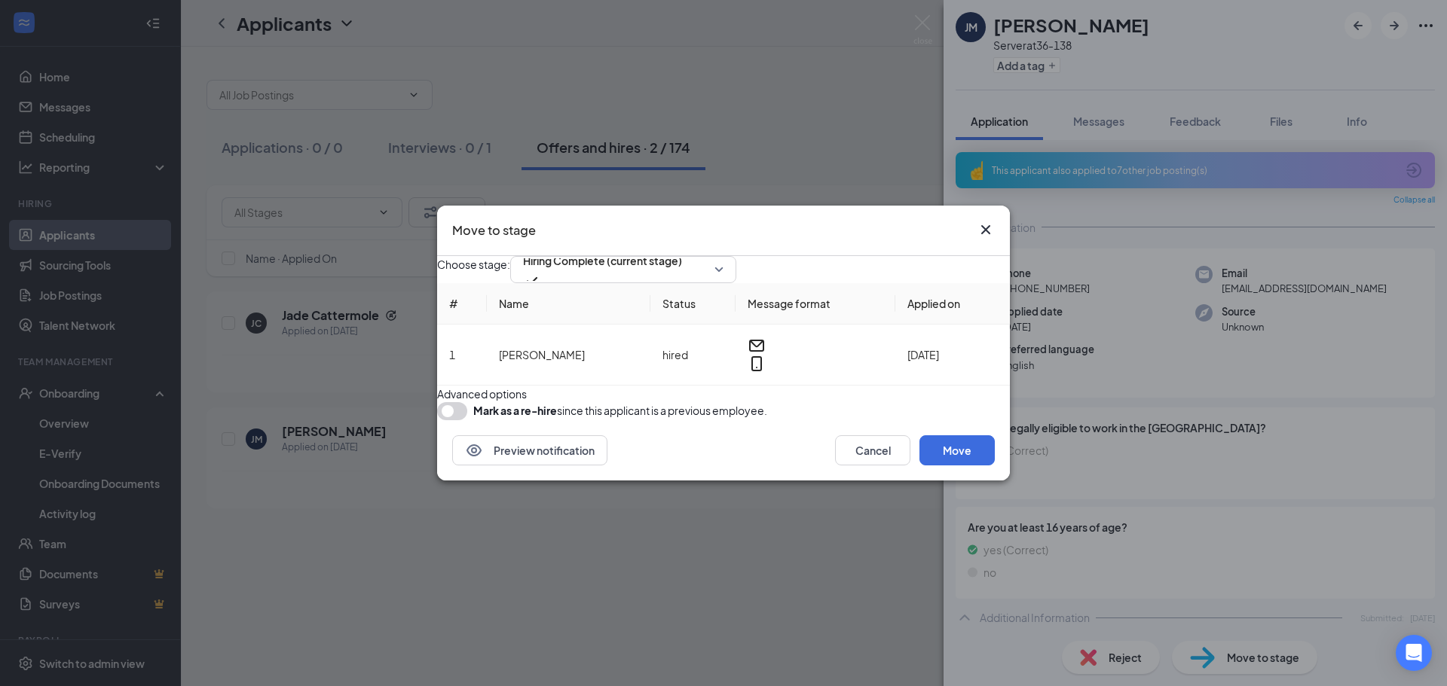
click at [467, 420] on button "button" at bounding box center [452, 411] width 30 height 18
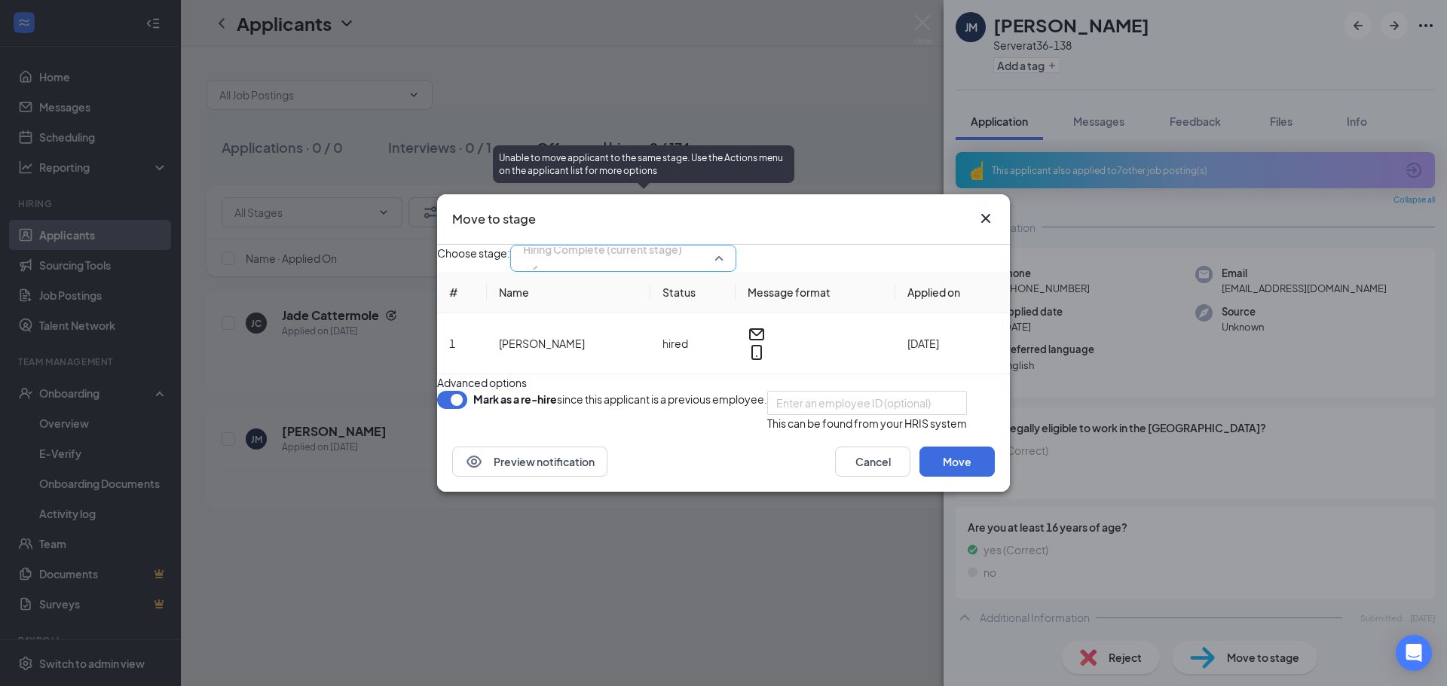
click at [680, 238] on span "Hiring Complete (current stage)" at bounding box center [602, 249] width 159 height 23
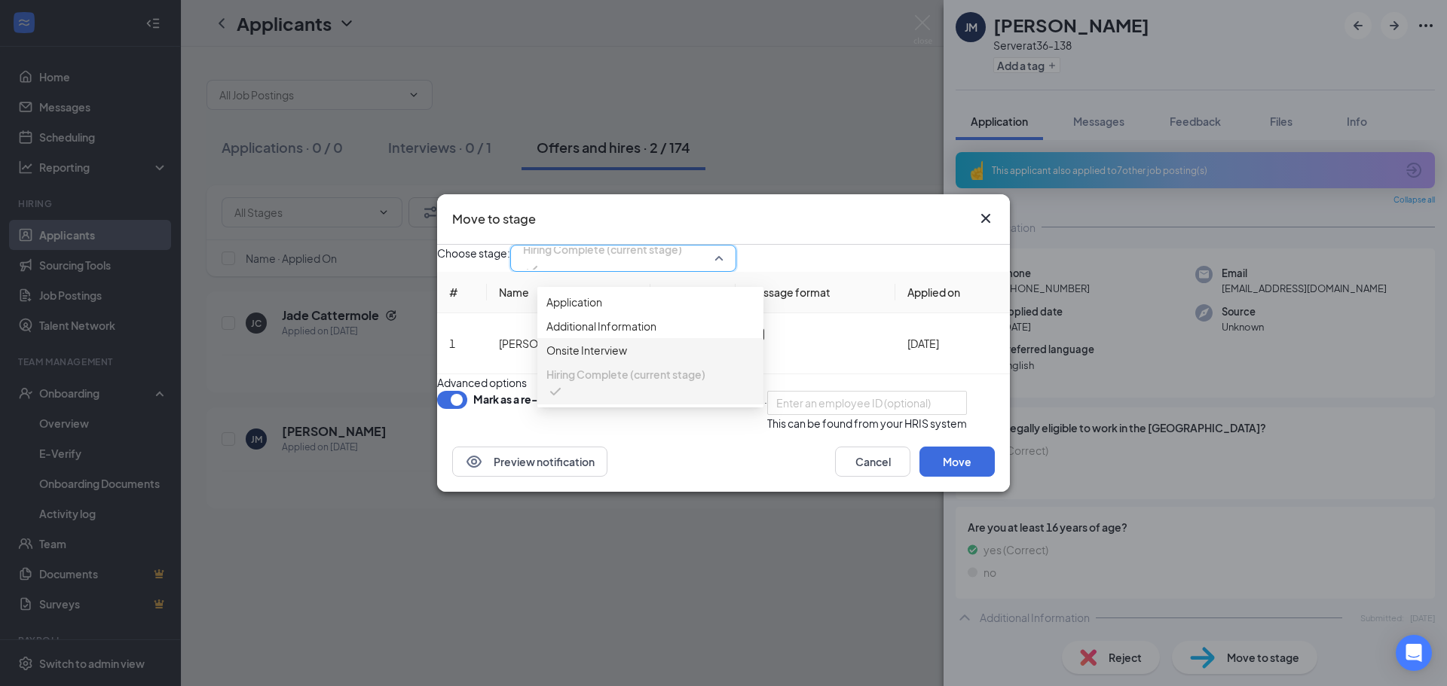
click at [894, 381] on form "Advanced options Mark as a re-hire since this applicant is a previous employee.…" at bounding box center [723, 403] width 573 height 57
